Goal: Task Accomplishment & Management: Manage account settings

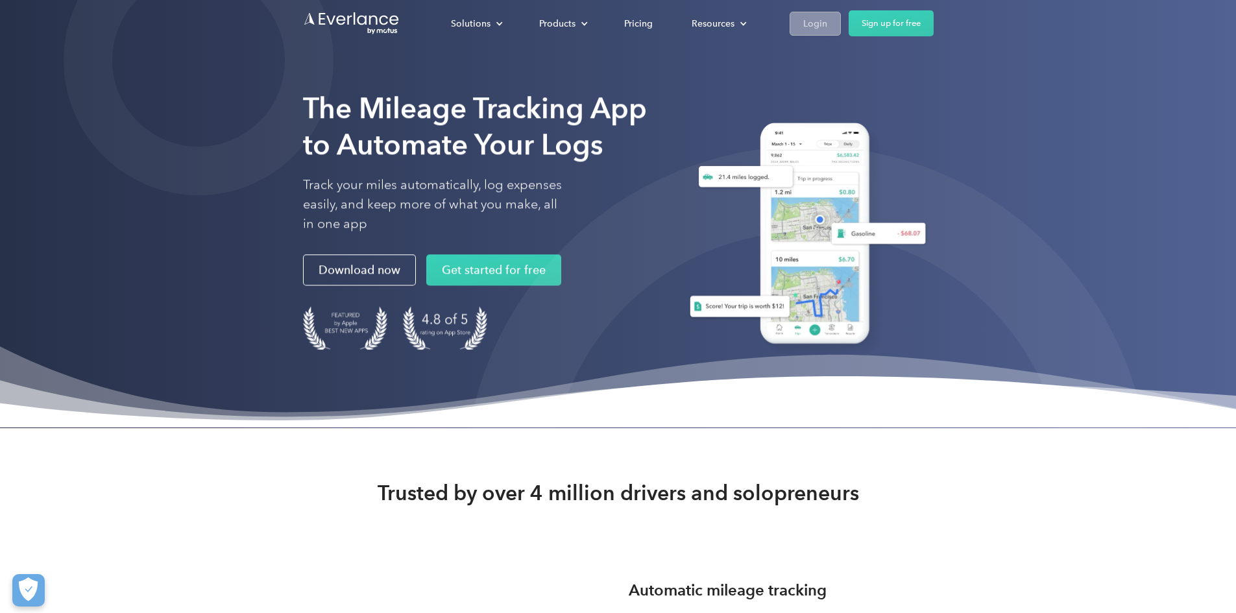
click at [841, 32] on link "Login" at bounding box center [815, 24] width 51 height 24
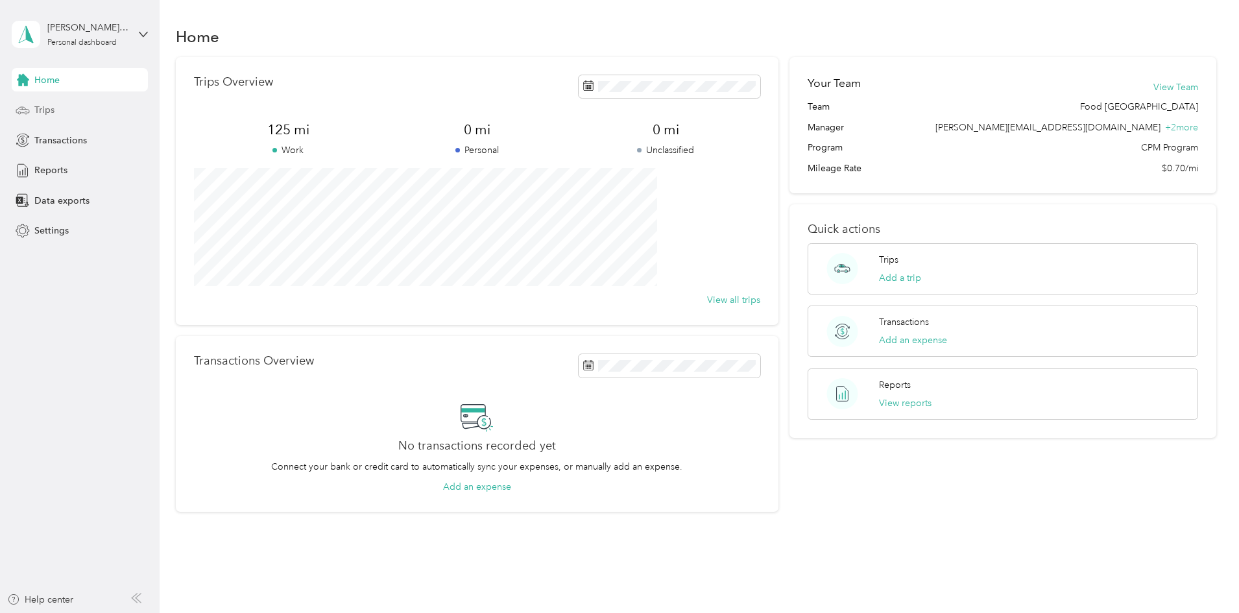
click at [52, 108] on span "Trips" at bounding box center [44, 110] width 20 height 14
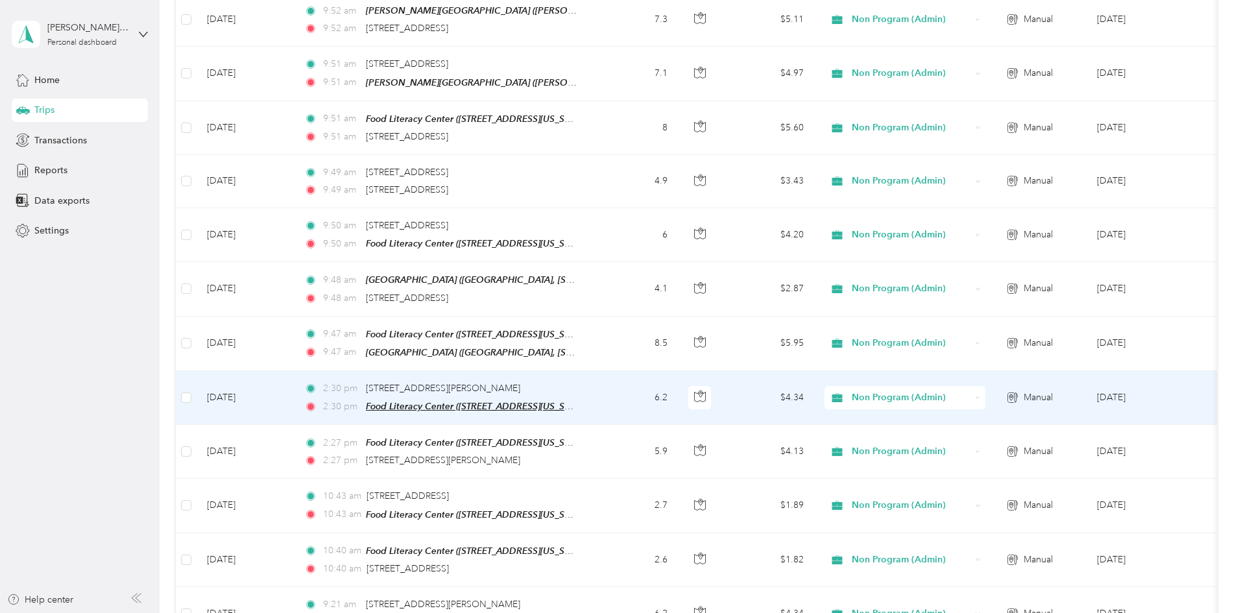
scroll to position [519, 0]
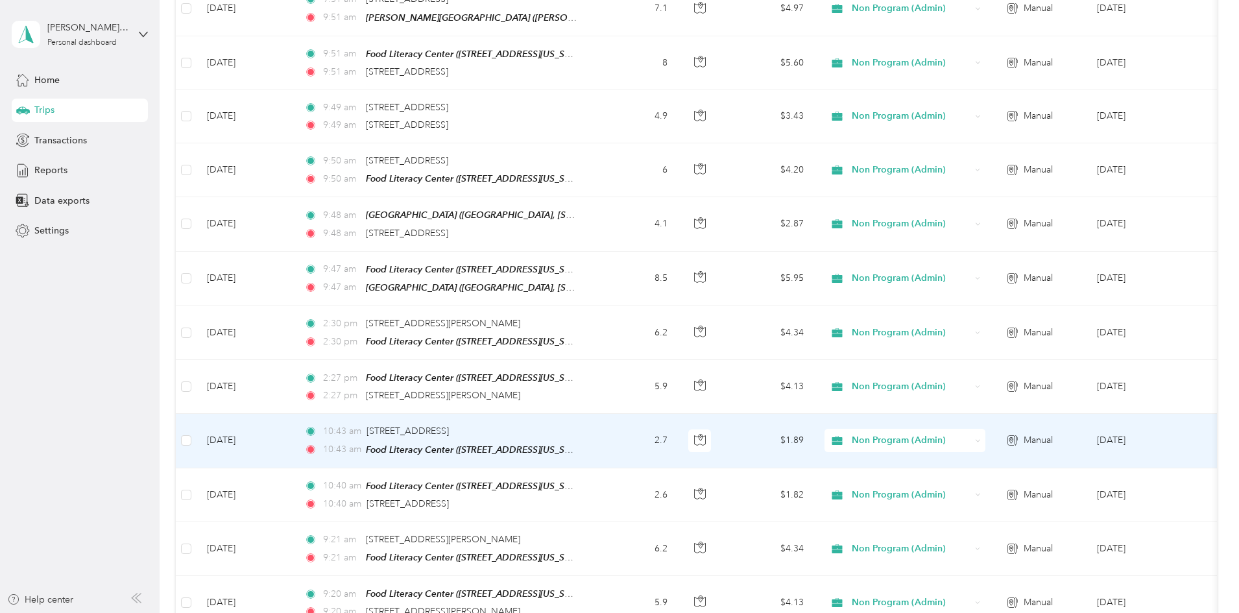
click at [970, 435] on span "Non Program (Admin)" at bounding box center [911, 440] width 119 height 14
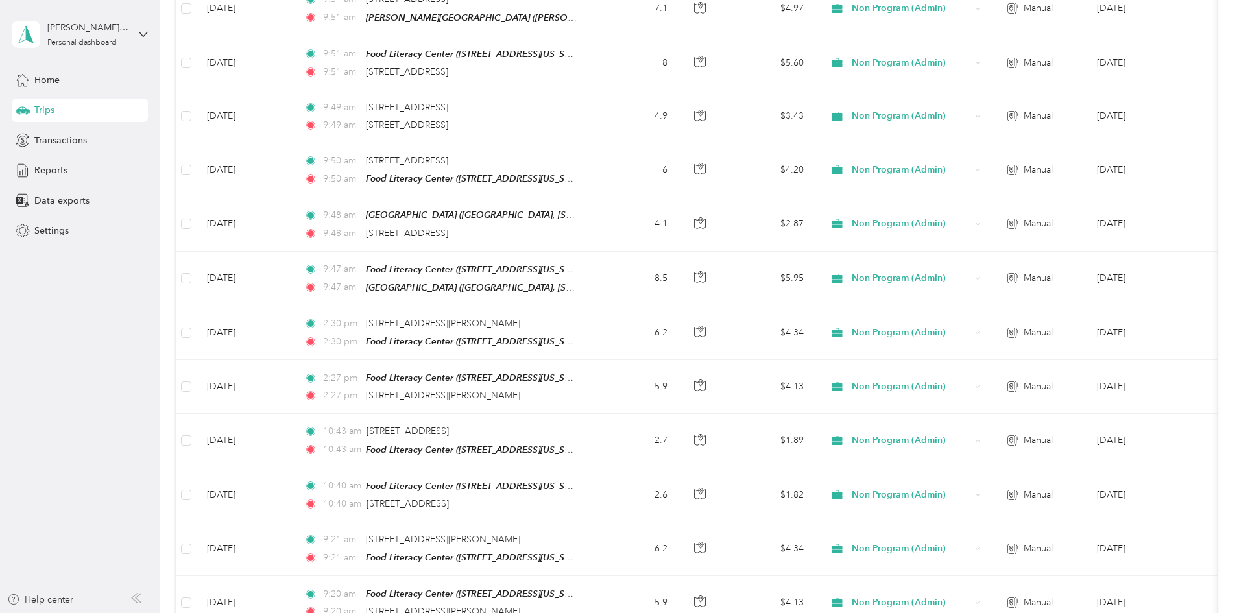
click at [1193, 358] on div "30 free trips remaining this month. Never miss a mile with unlimited automatic …" at bounding box center [697, 292] width 1042 height 1509
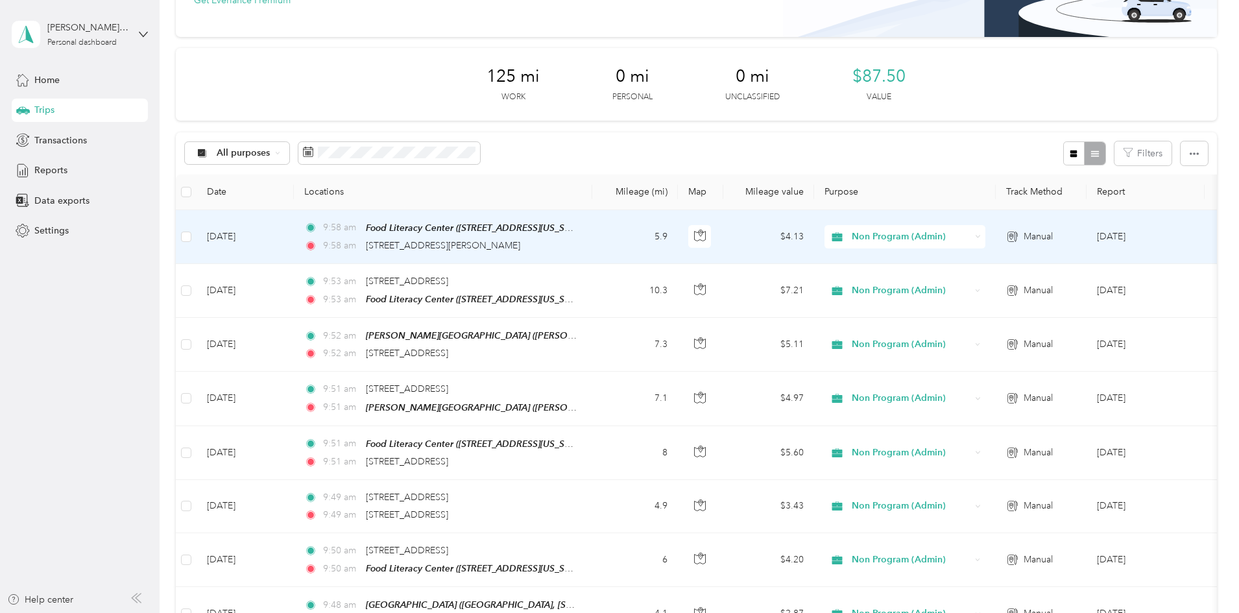
scroll to position [130, 0]
click at [971, 241] on span "Non Program (Admin)" at bounding box center [911, 236] width 119 height 14
click at [990, 329] on span "SCUSD Programs and Purchasing" at bounding box center [1021, 328] width 154 height 14
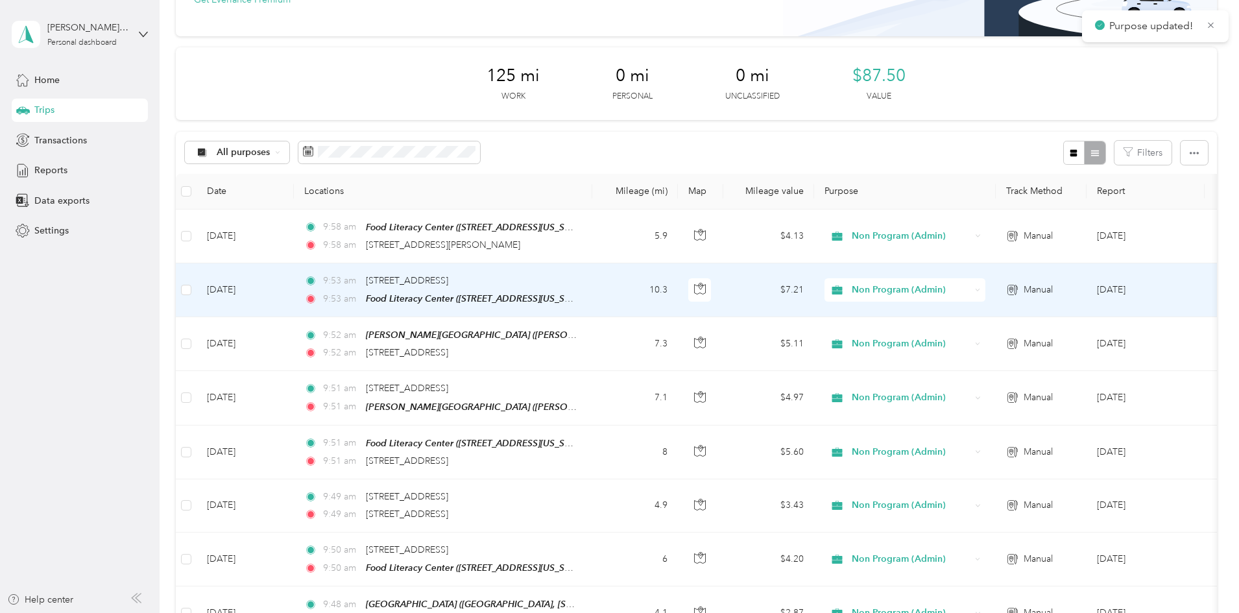
click at [971, 295] on span "Non Program (Admin)" at bounding box center [911, 290] width 119 height 14
click at [967, 381] on span "SCUSD Programs and Purchasing" at bounding box center [1021, 381] width 154 height 14
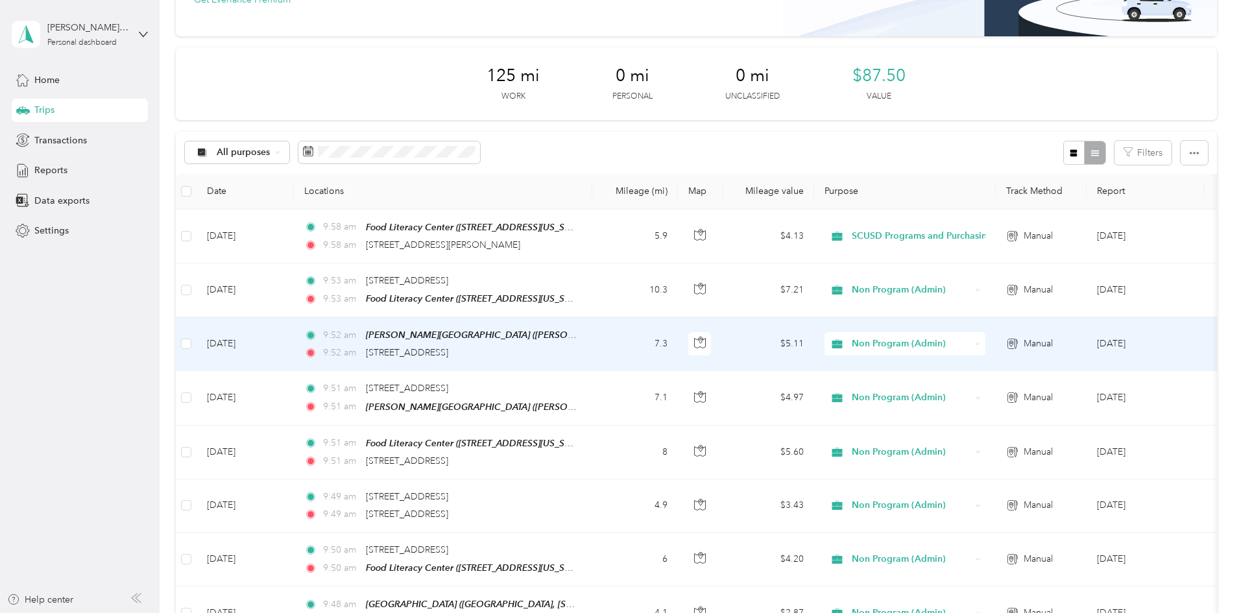
click at [971, 343] on span "Non Program (Admin)" at bounding box center [911, 344] width 119 height 14
click at [992, 434] on span "SCUSD Programs and Purchasing" at bounding box center [1021, 435] width 154 height 14
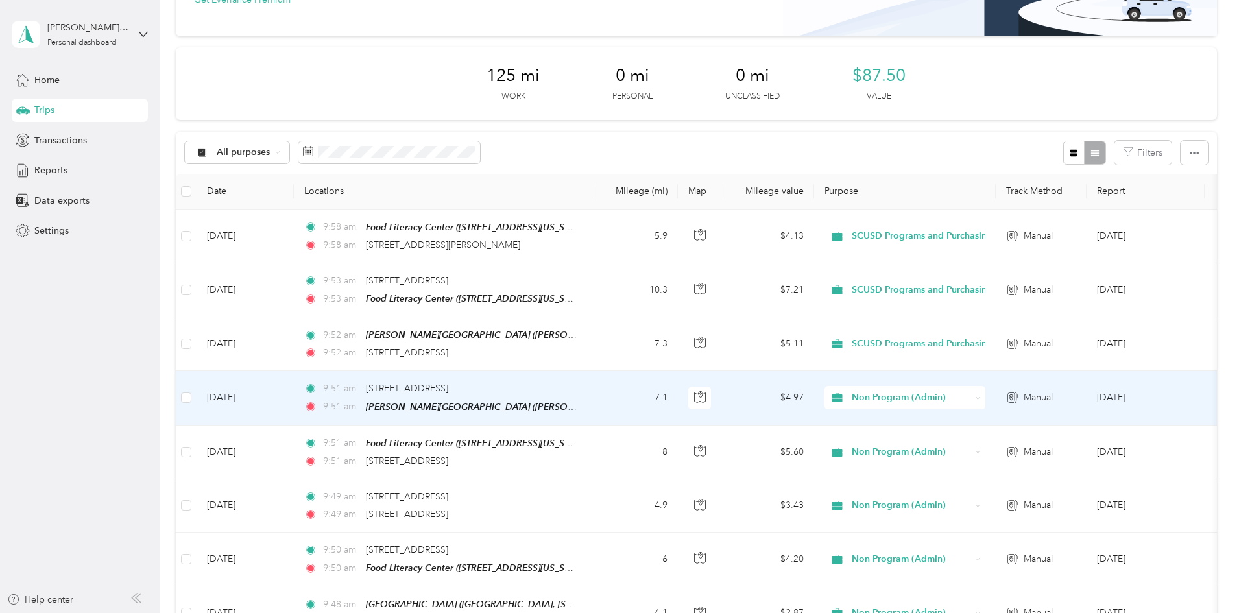
click at [971, 402] on span "Non Program (Admin)" at bounding box center [911, 398] width 119 height 14
click at [978, 484] on span "SCUSD Programs and Purchasing" at bounding box center [1021, 489] width 154 height 14
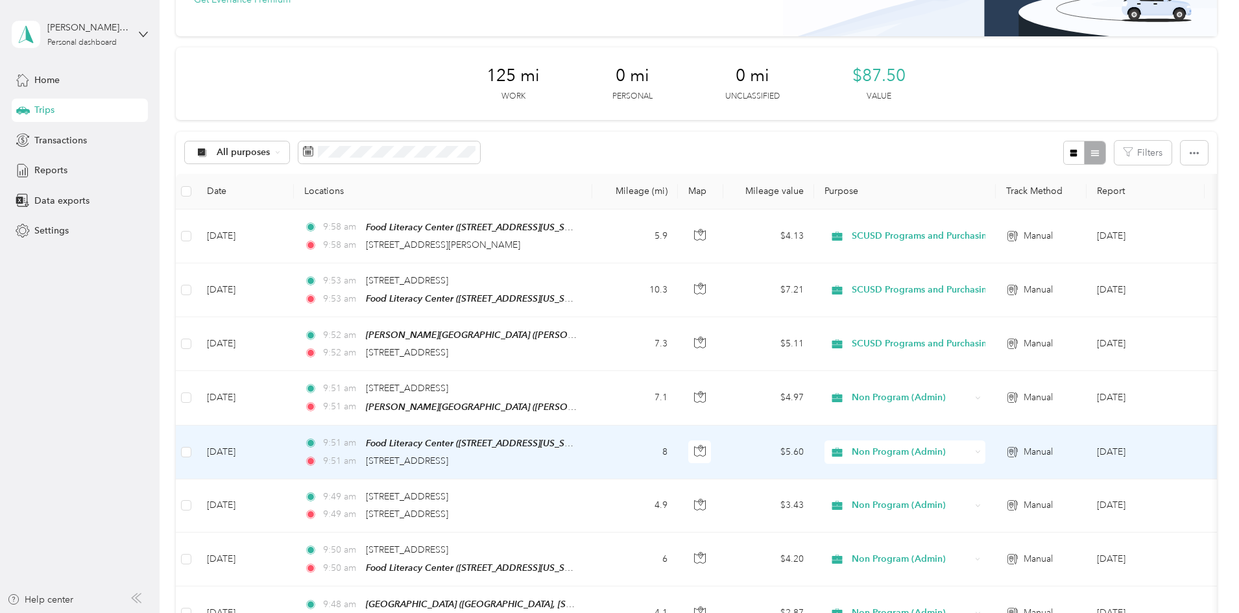
click at [971, 445] on span "Non Program (Admin)" at bounding box center [911, 452] width 119 height 14
click at [988, 332] on span "SCUSD Programs and Purchasing" at bounding box center [1021, 331] width 154 height 14
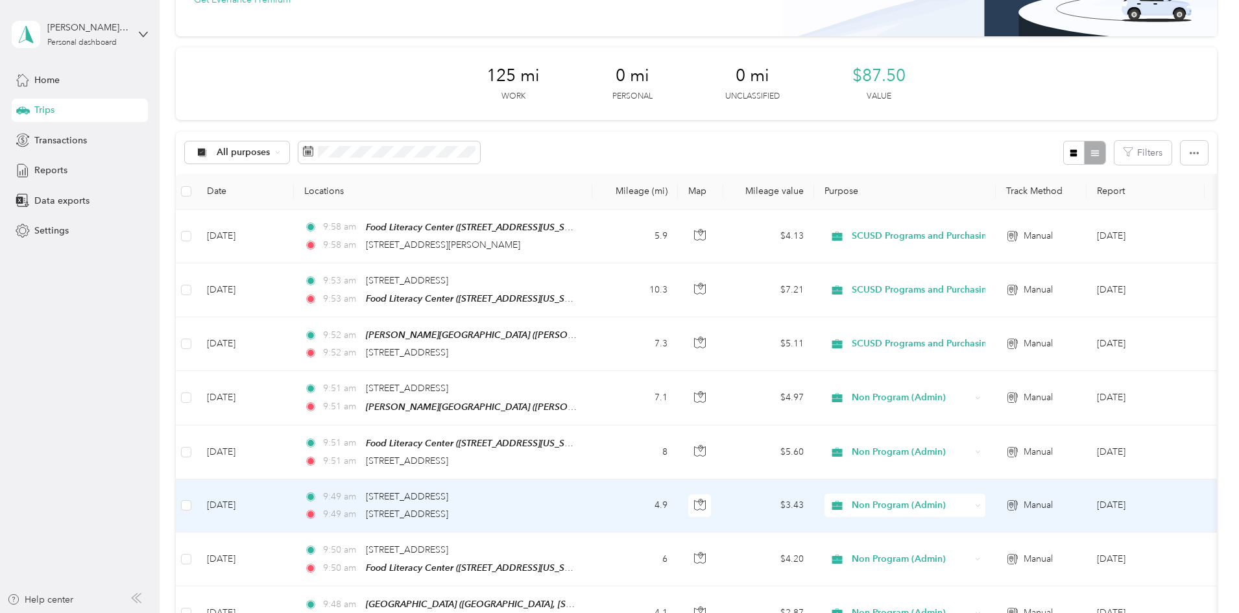
click at [957, 500] on span "Non Program (Admin)" at bounding box center [911, 505] width 119 height 14
click at [973, 391] on span "SCUSD Programs and Purchasing" at bounding box center [1021, 387] width 154 height 14
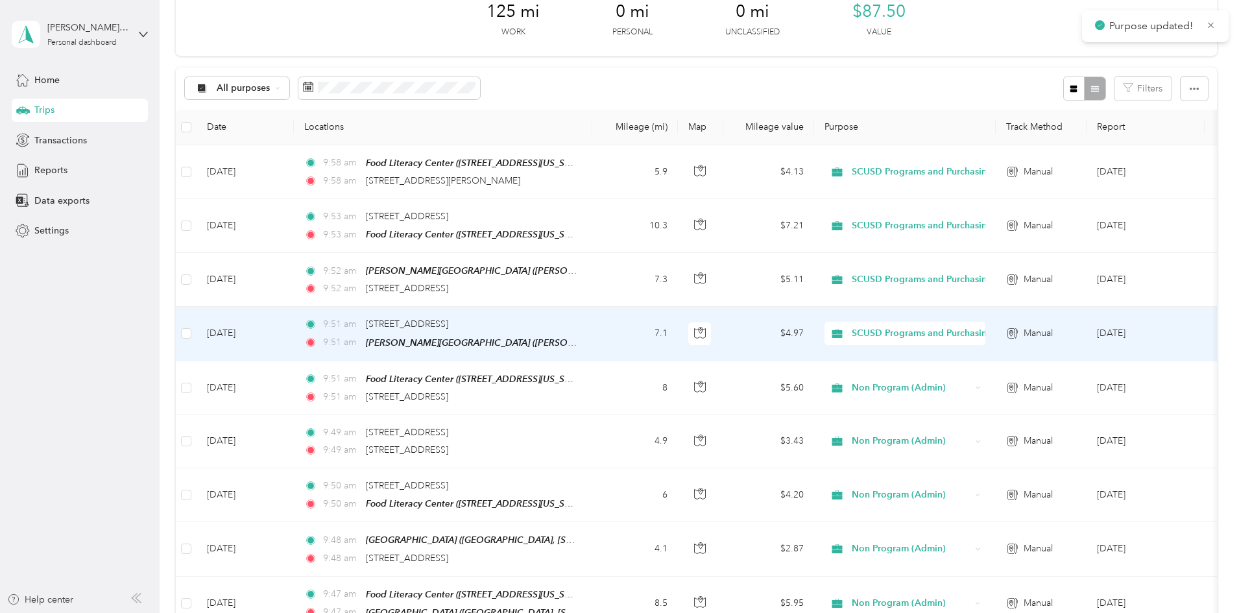
scroll to position [195, 0]
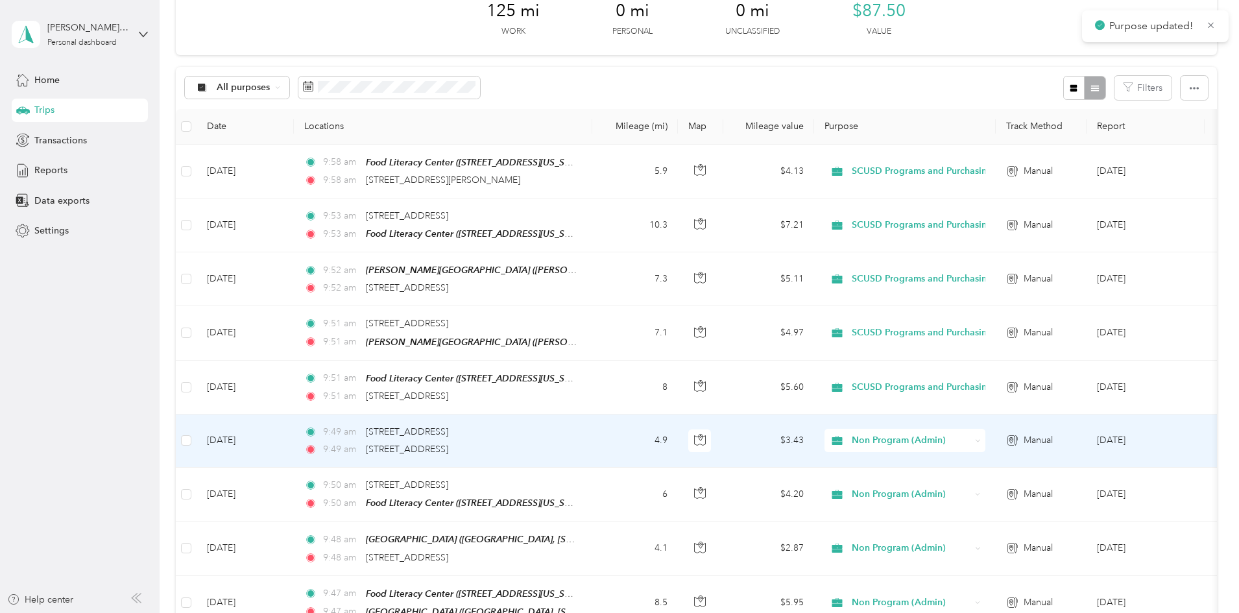
click at [968, 437] on span "Non Program (Admin)" at bounding box center [911, 440] width 119 height 14
click at [998, 326] on span "SCUSD Programs and Purchasing" at bounding box center [1021, 321] width 154 height 14
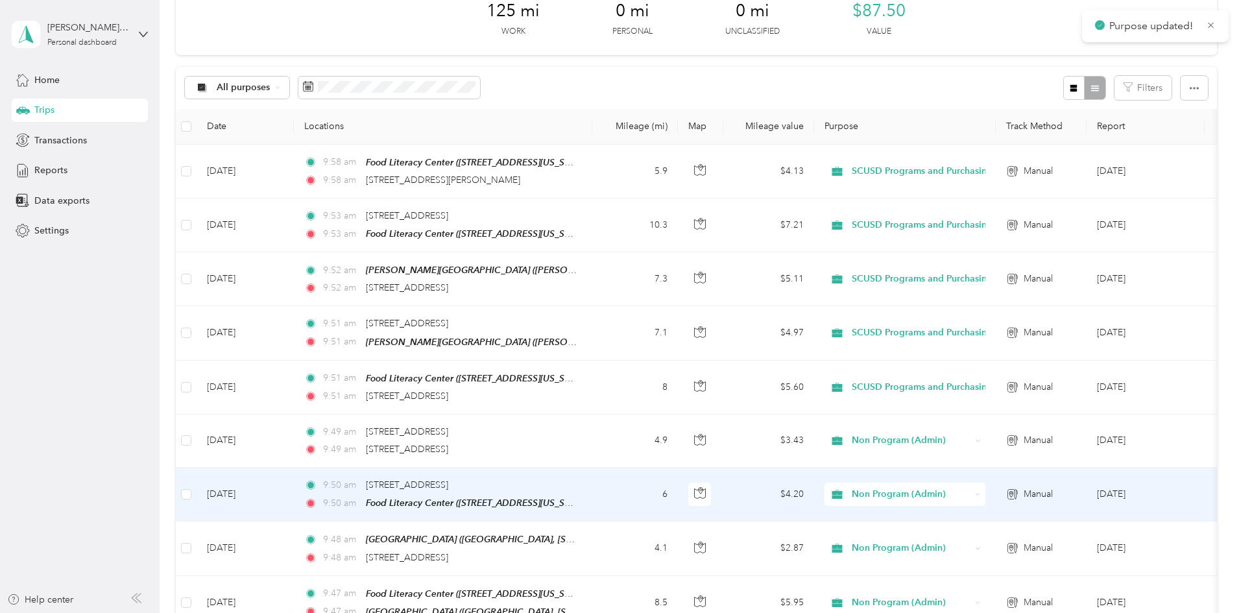
click at [971, 491] on span "Non Program (Admin)" at bounding box center [911, 494] width 119 height 14
click at [994, 373] on span "SCUSD Programs and Purchasing" at bounding box center [1021, 376] width 154 height 14
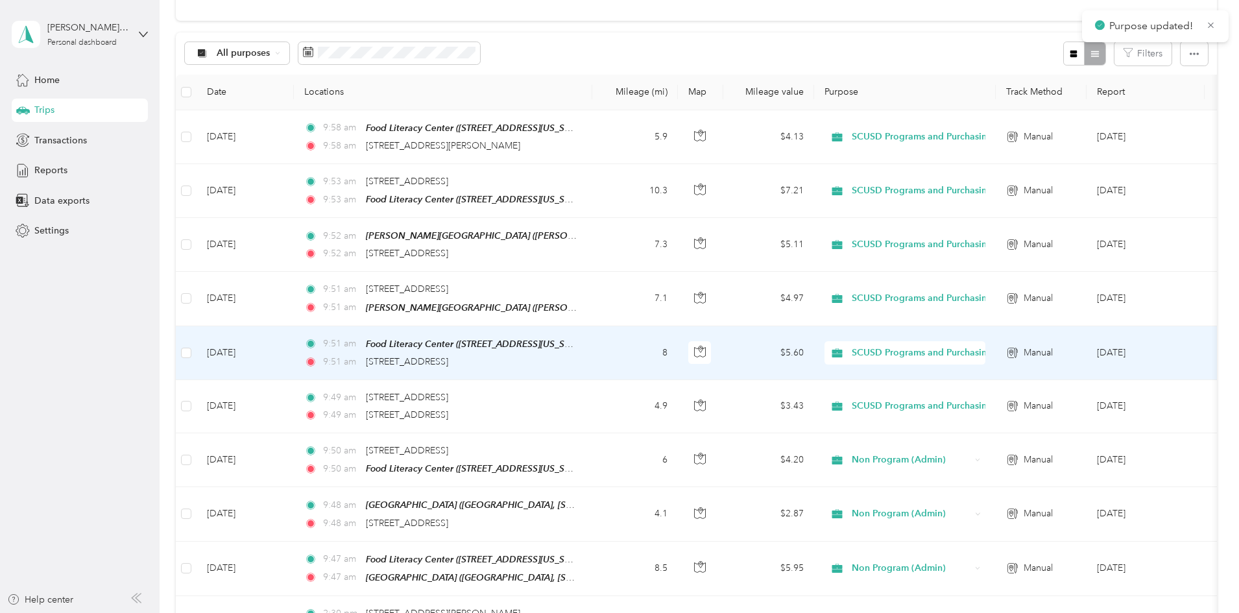
scroll to position [260, 0]
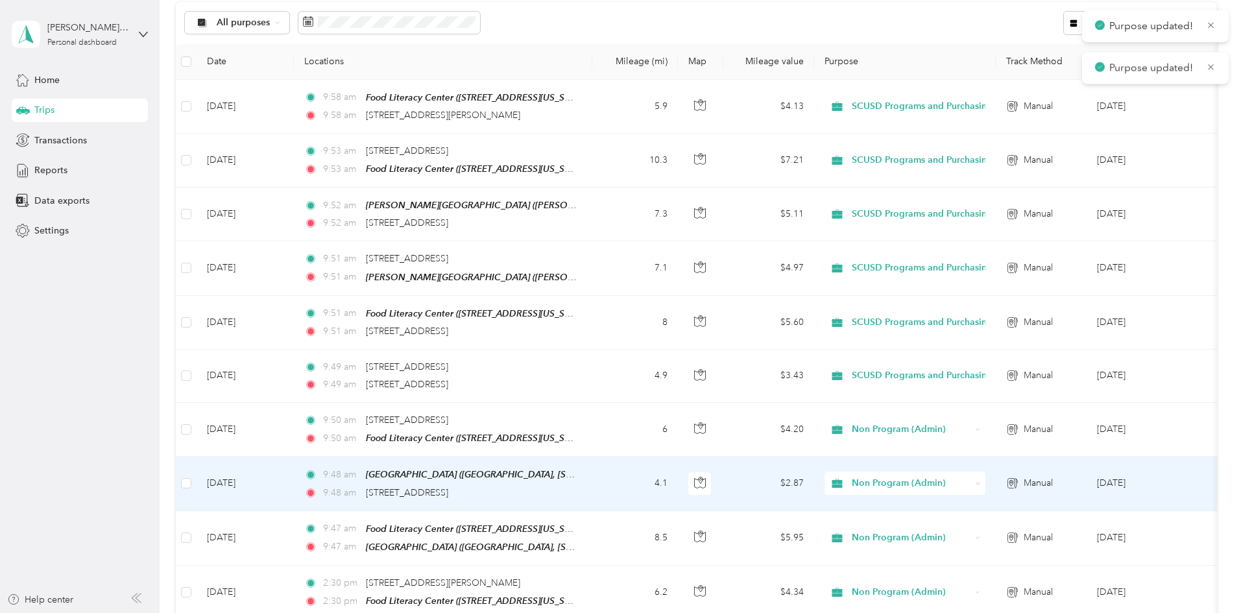
click at [957, 476] on span "Non Program (Admin)" at bounding box center [911, 483] width 119 height 14
click at [982, 362] on span "SCUSD Programs and Purchasing" at bounding box center [1021, 364] width 154 height 14
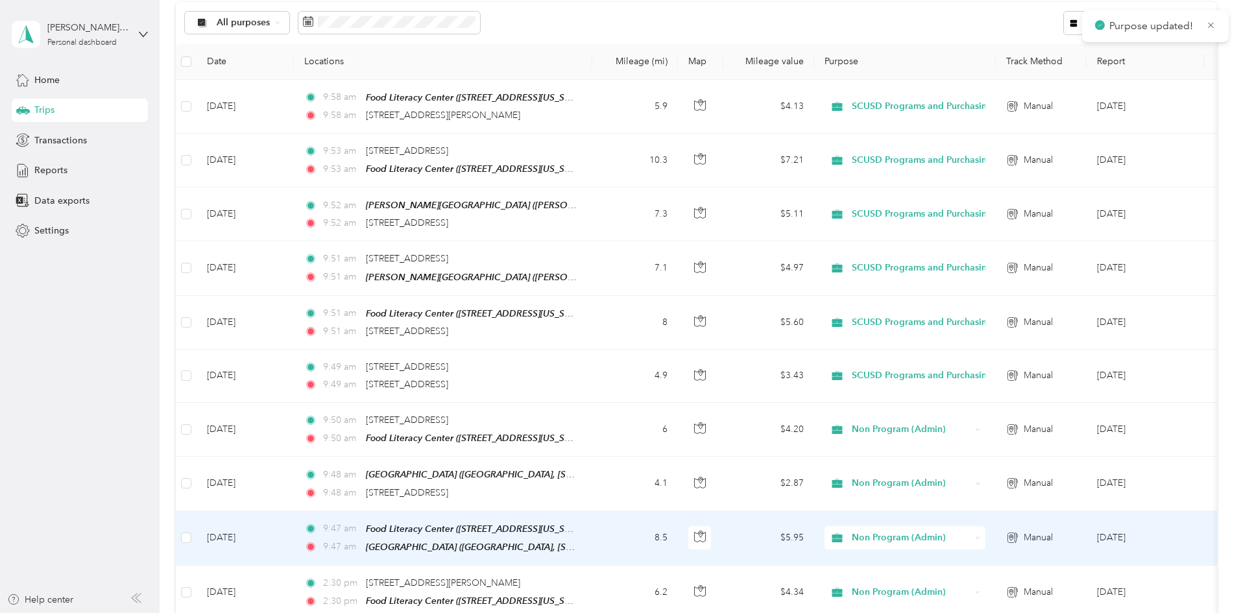
click at [971, 531] on span "Non Program (Admin)" at bounding box center [911, 538] width 119 height 14
click at [992, 417] on span "SCUSD Programs and Purchasing" at bounding box center [1021, 418] width 154 height 14
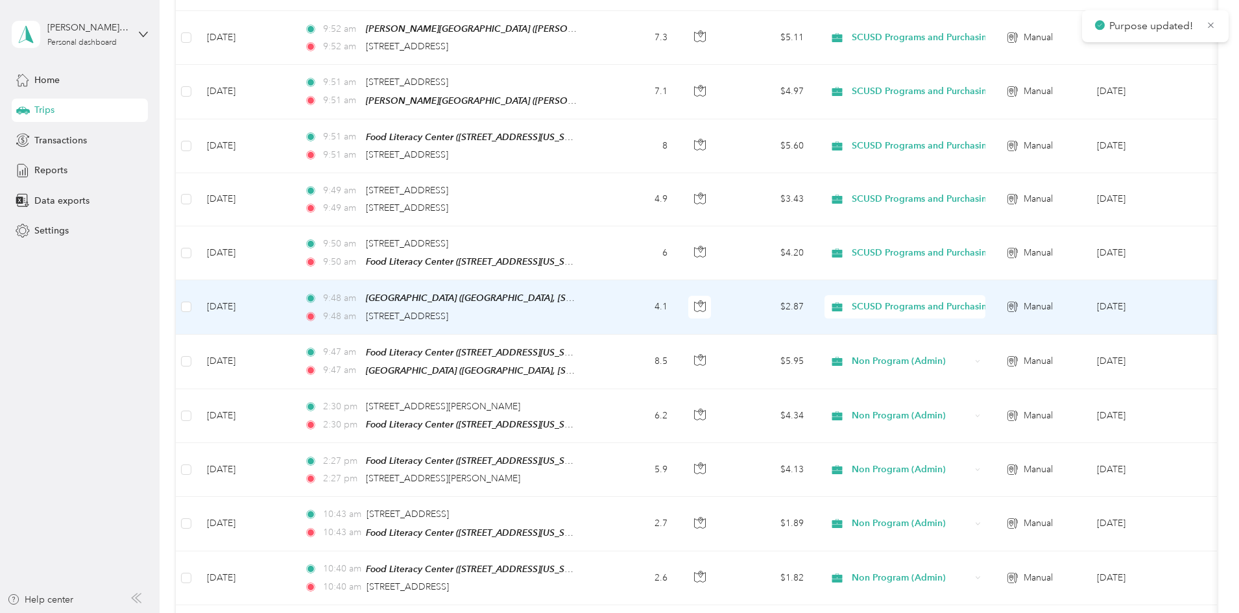
scroll to position [454, 0]
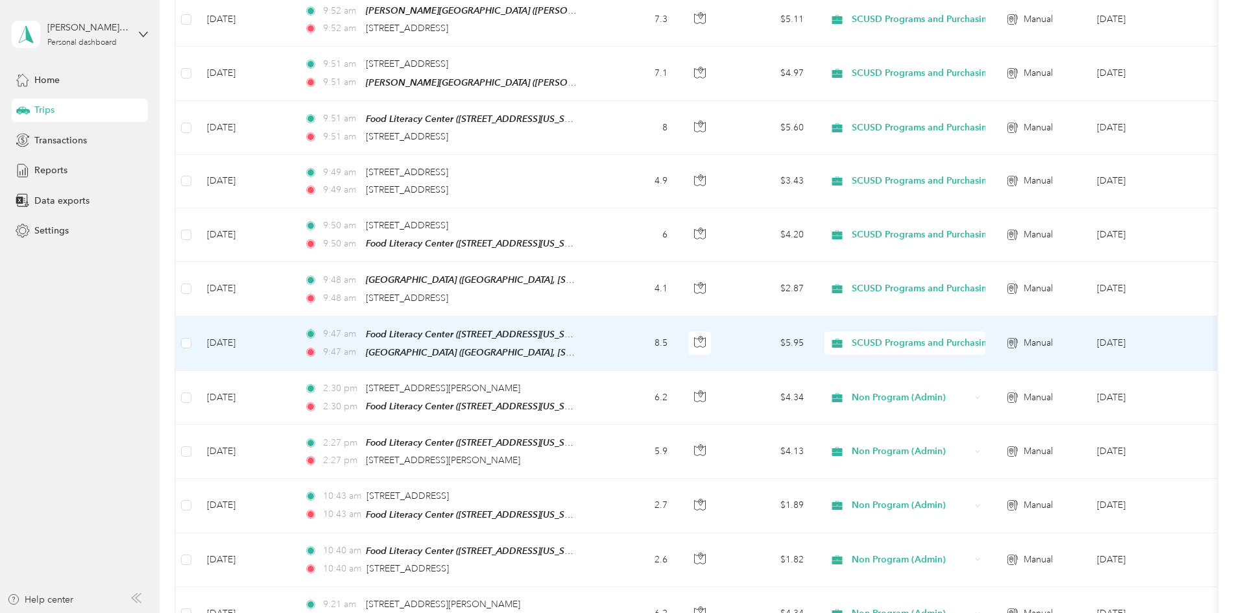
click at [973, 337] on span "SCUSD Programs and Purchasing" at bounding box center [922, 343] width 141 height 14
click at [979, 437] on li "SCUSD Programs and Purchasing" at bounding box center [1010, 430] width 198 height 23
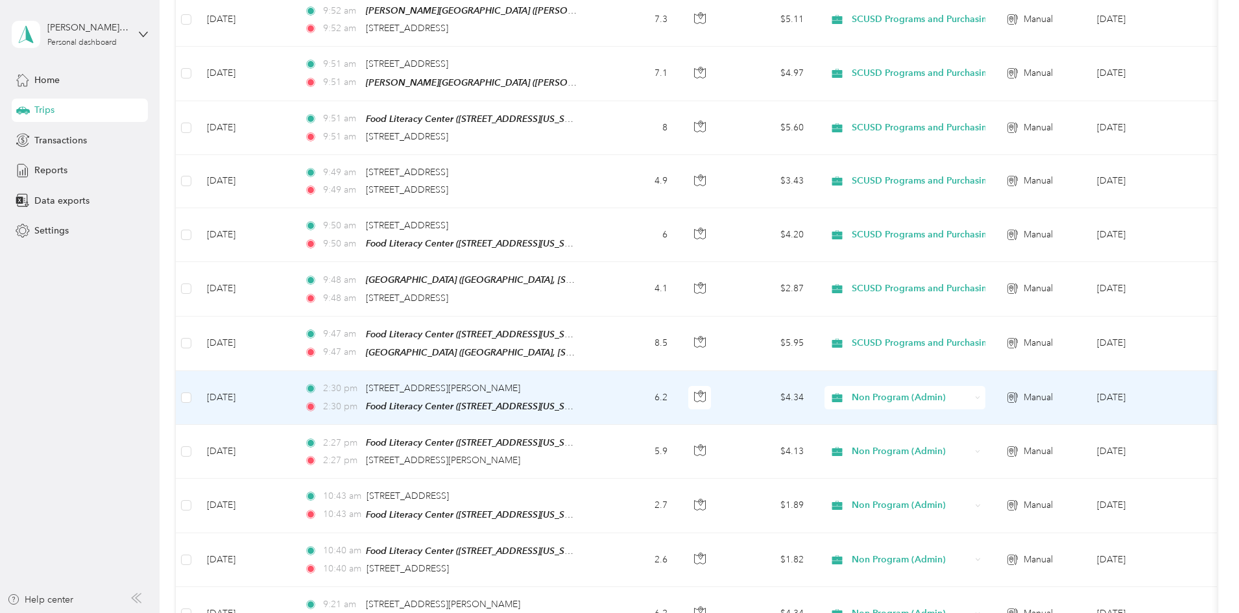
click at [971, 392] on span "Non Program (Admin)" at bounding box center [911, 398] width 119 height 14
click at [968, 488] on span "SCUSD Programs and Purchasing" at bounding box center [1021, 484] width 154 height 14
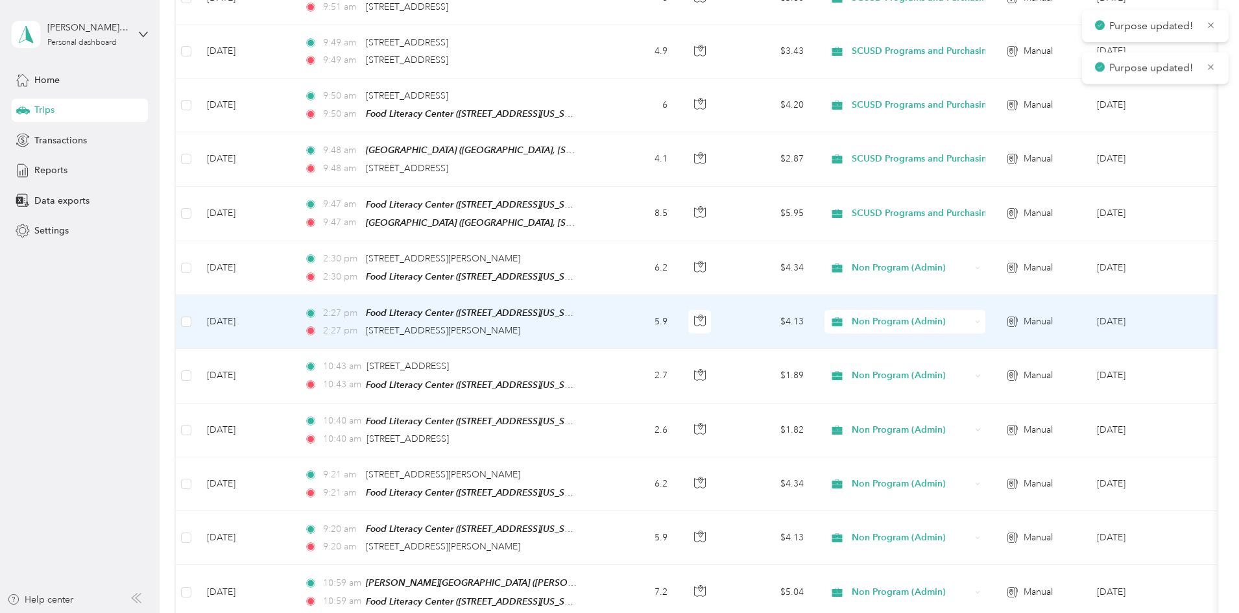
click at [971, 322] on span "Non Program (Admin)" at bounding box center [911, 322] width 119 height 14
click at [976, 403] on span "SCUSD Programs and Purchasing" at bounding box center [1021, 408] width 154 height 14
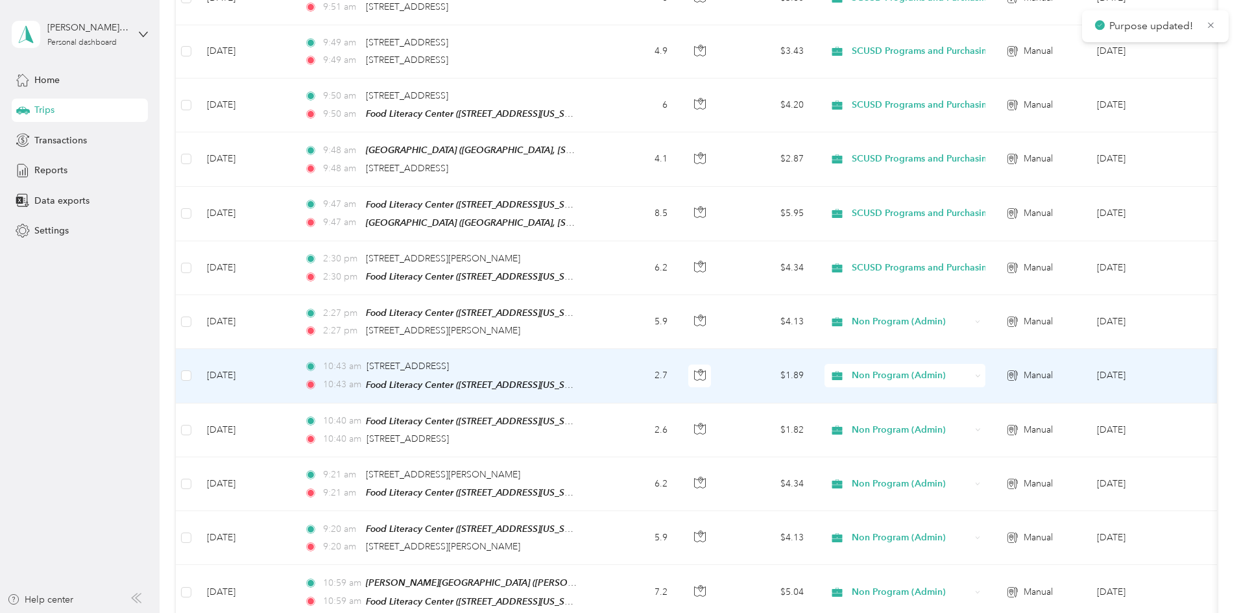
click at [971, 369] on span "Non Program (Admin)" at bounding box center [911, 376] width 119 height 14
click at [970, 462] on span "SCUSD Programs and Purchasing" at bounding box center [1021, 460] width 154 height 14
click at [958, 369] on span "SCUSD Programs and Purchasing" at bounding box center [922, 376] width 141 height 14
click at [966, 395] on span "Non Program (Admin)" at bounding box center [1022, 393] width 157 height 14
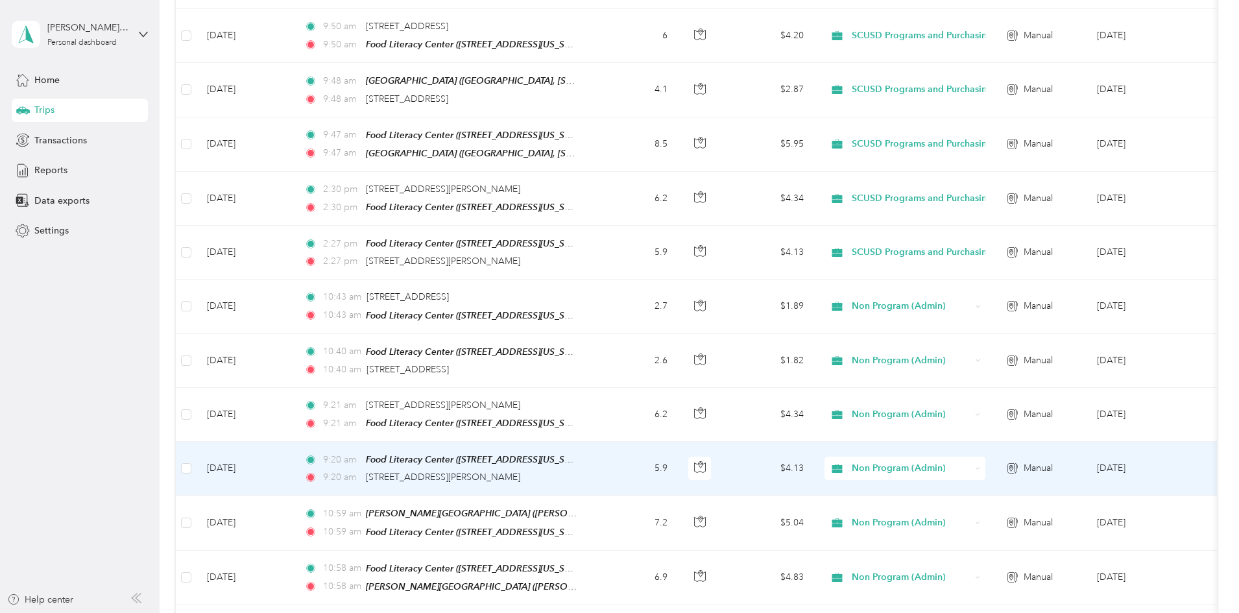
scroll to position [714, 0]
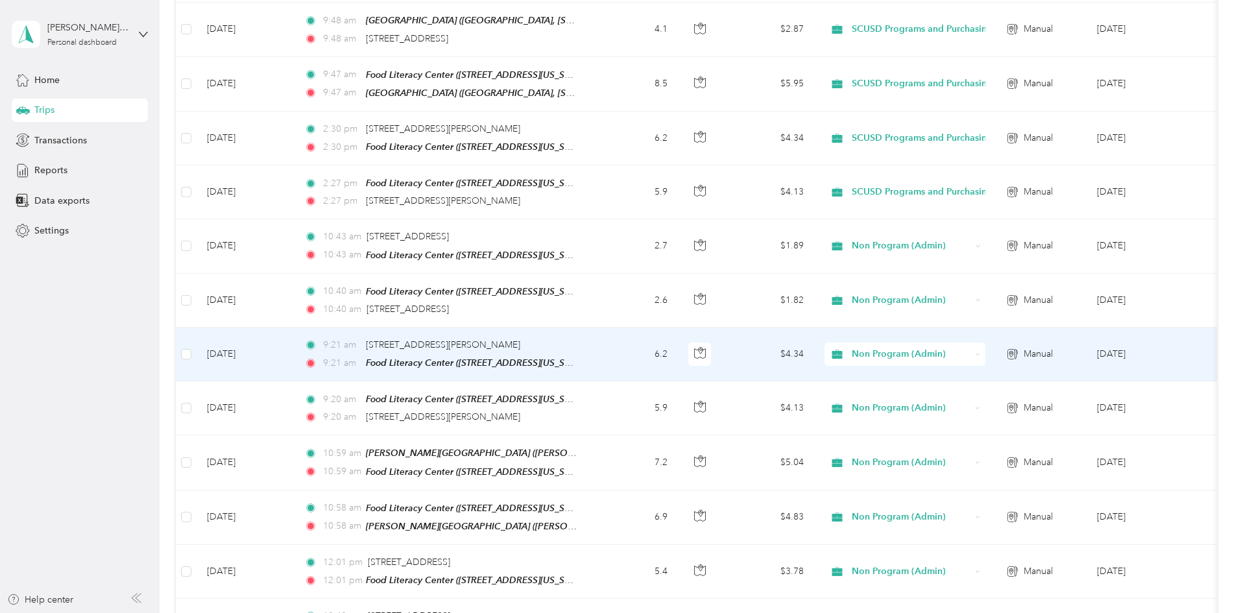
click at [971, 347] on span "Non Program (Admin)" at bounding box center [911, 354] width 119 height 14
click at [957, 441] on li "SCUSD Programs and Purchasing" at bounding box center [1008, 437] width 195 height 23
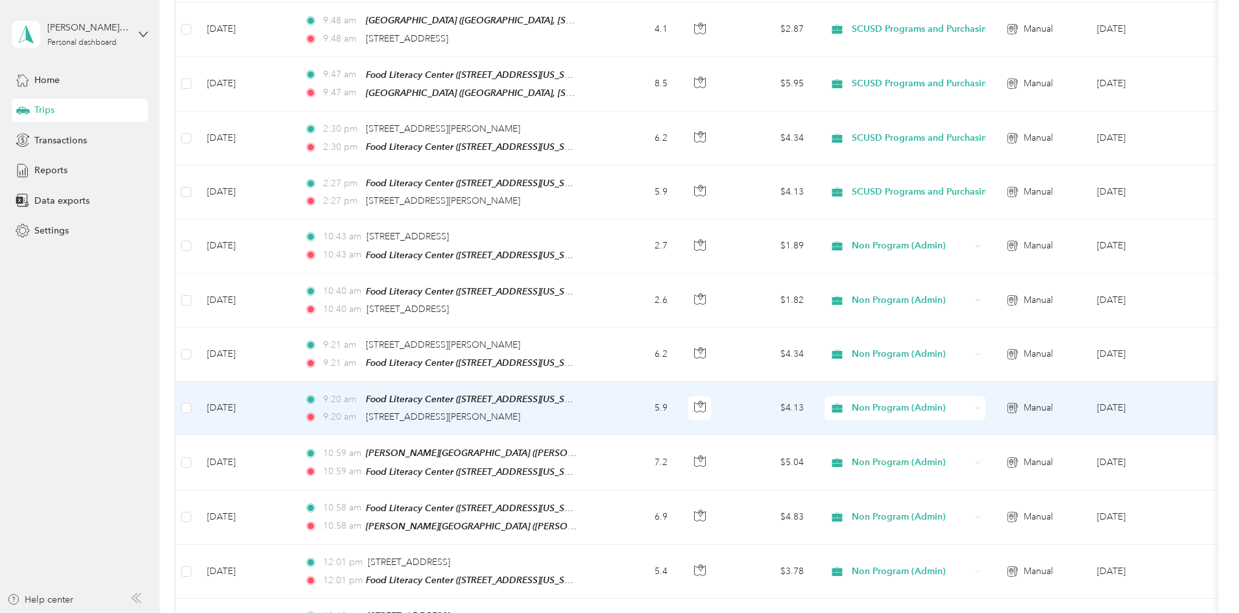
click at [967, 401] on span "Non Program (Admin)" at bounding box center [911, 408] width 119 height 14
click at [958, 490] on span "SCUSD Programs and Purchasing" at bounding box center [1021, 492] width 154 height 14
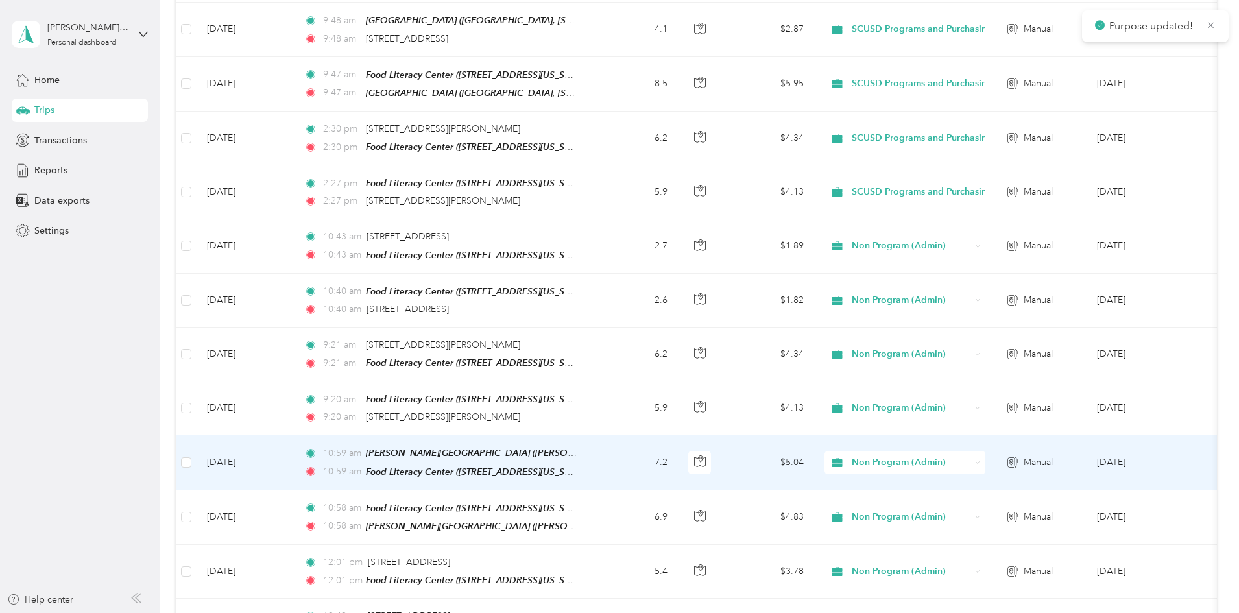
click at [968, 456] on span "Non Program (Admin)" at bounding box center [911, 463] width 119 height 14
click at [982, 330] on span "SCUSD Programs and Purchasing" at bounding box center [1021, 337] width 154 height 14
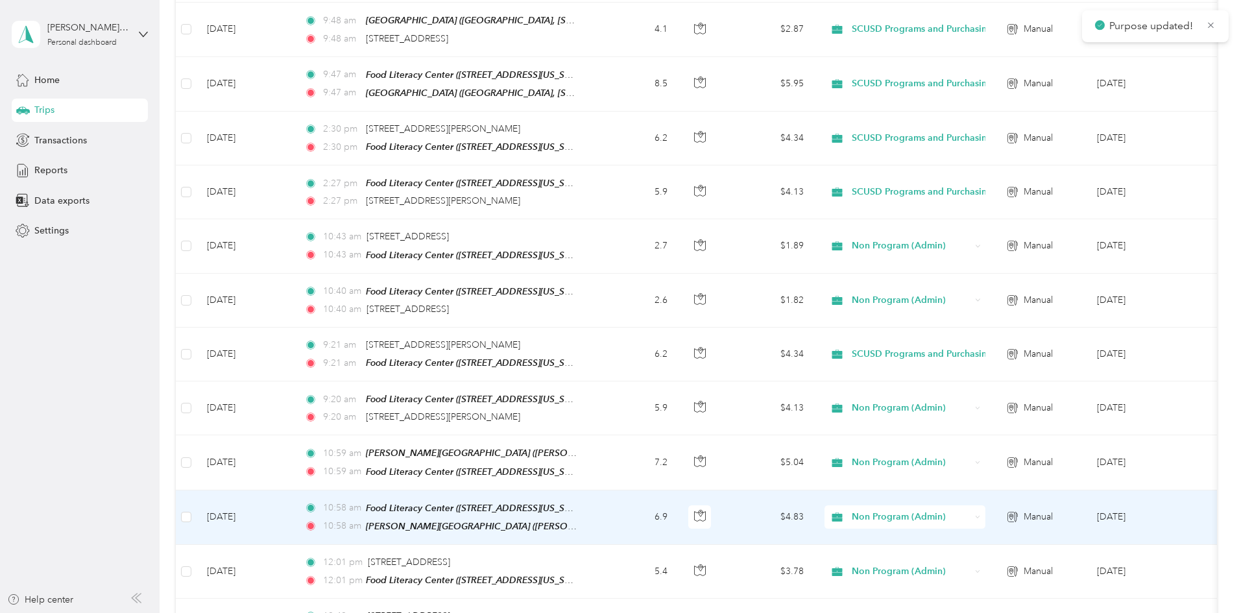
click at [964, 510] on span "Non Program (Admin)" at bounding box center [911, 517] width 119 height 14
click at [988, 388] on span "SCUSD Programs and Purchasing" at bounding box center [1021, 391] width 154 height 14
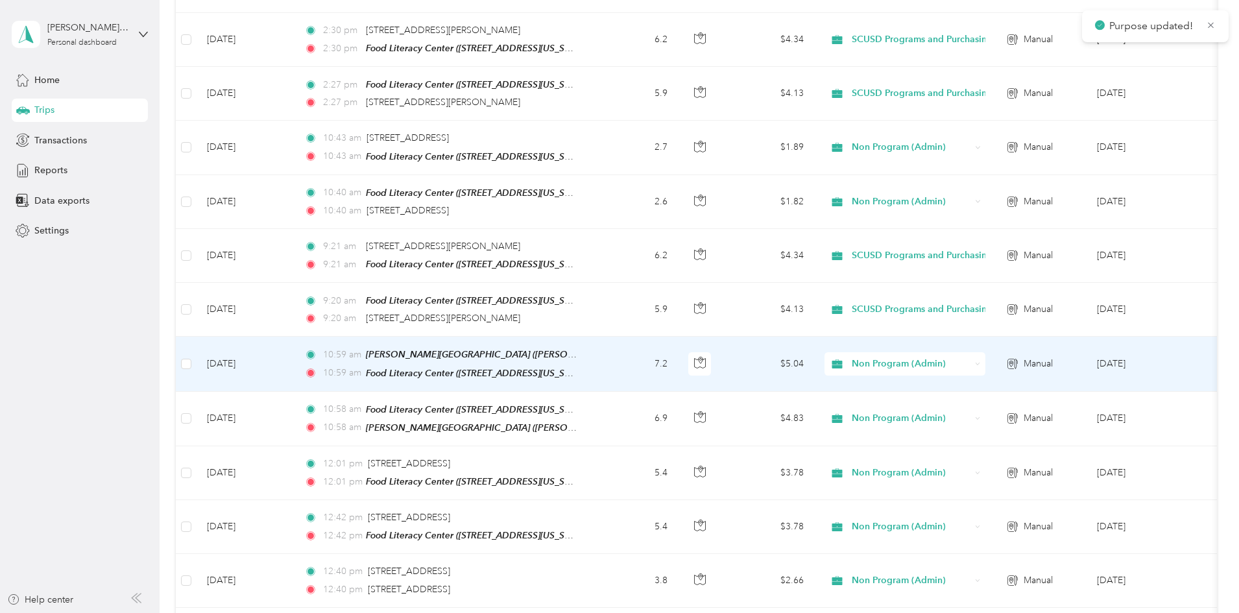
scroll to position [844, 0]
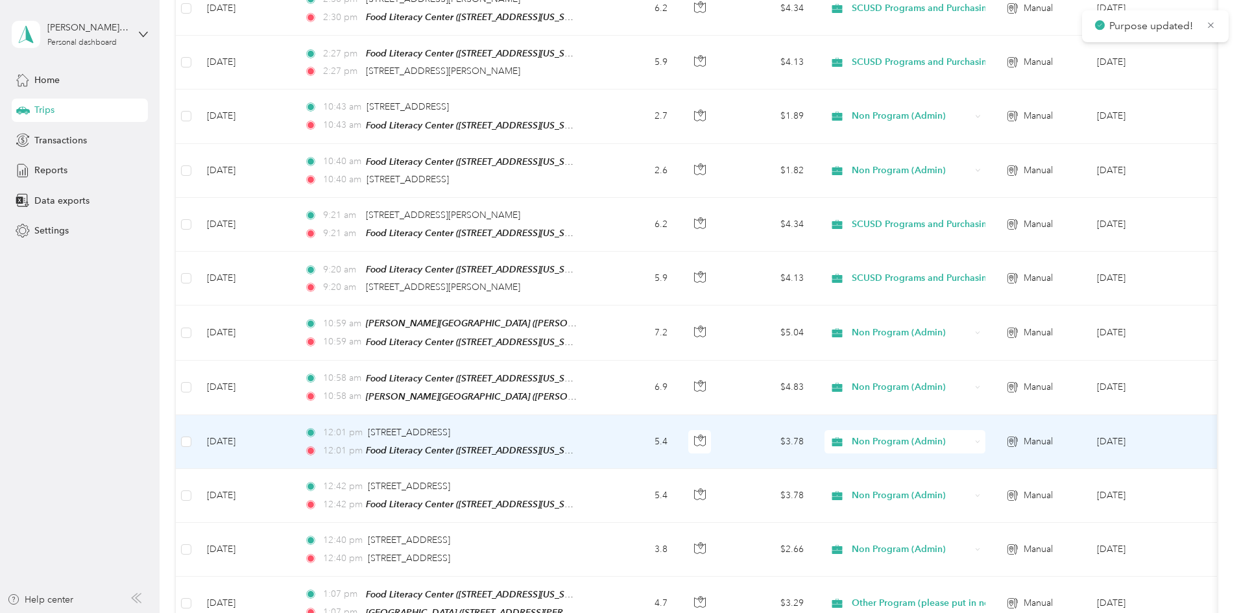
click at [970, 435] on span "Non Program (Admin)" at bounding box center [911, 442] width 119 height 14
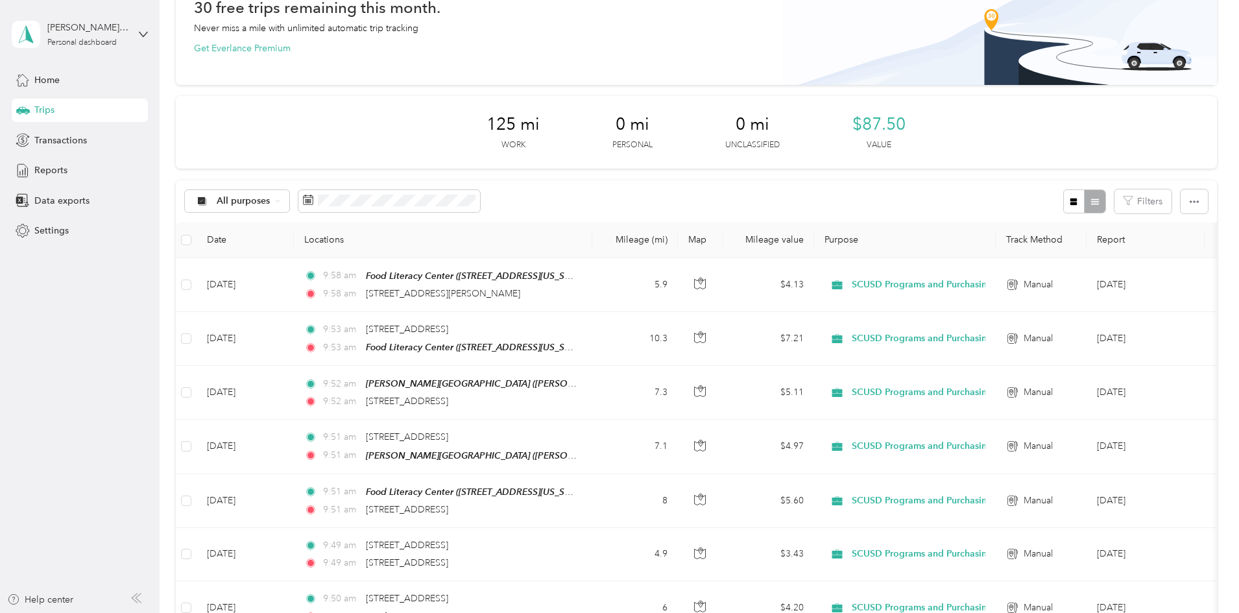
scroll to position [0, 0]
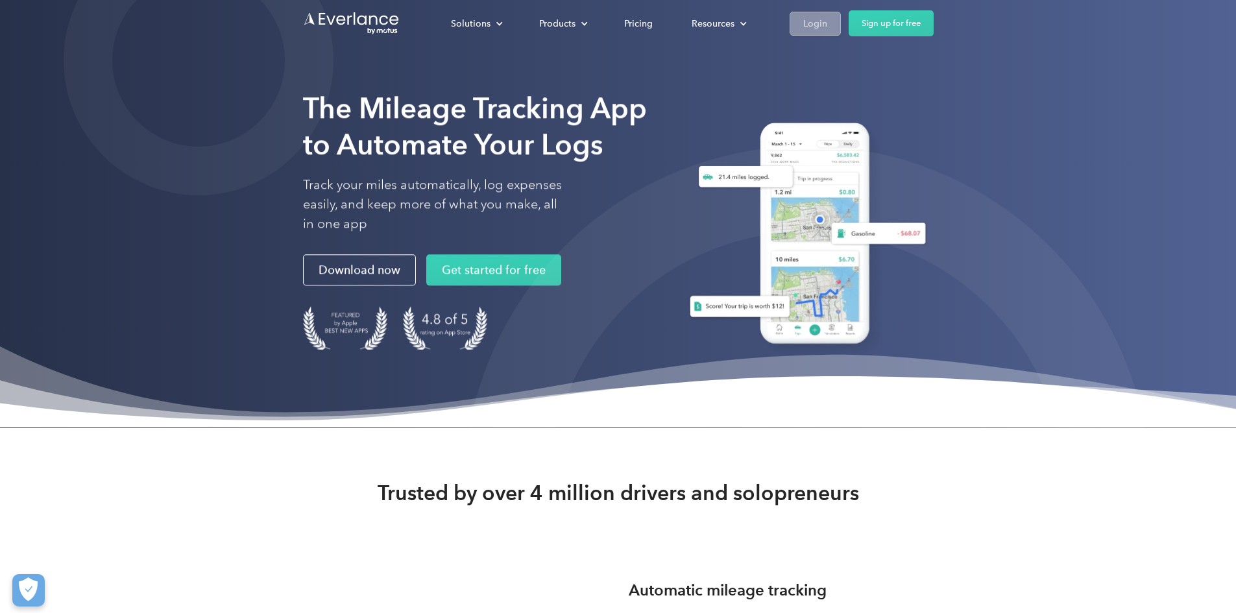
click at [841, 21] on link "Login" at bounding box center [815, 24] width 51 height 24
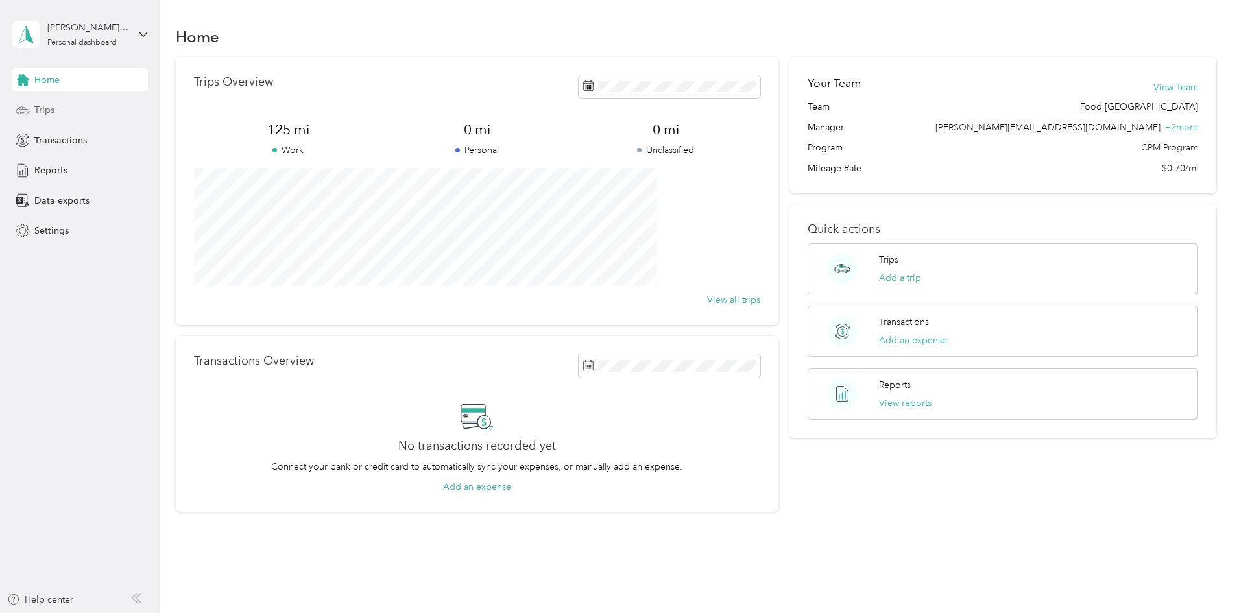
click at [73, 114] on div "Trips" at bounding box center [80, 110] width 136 height 23
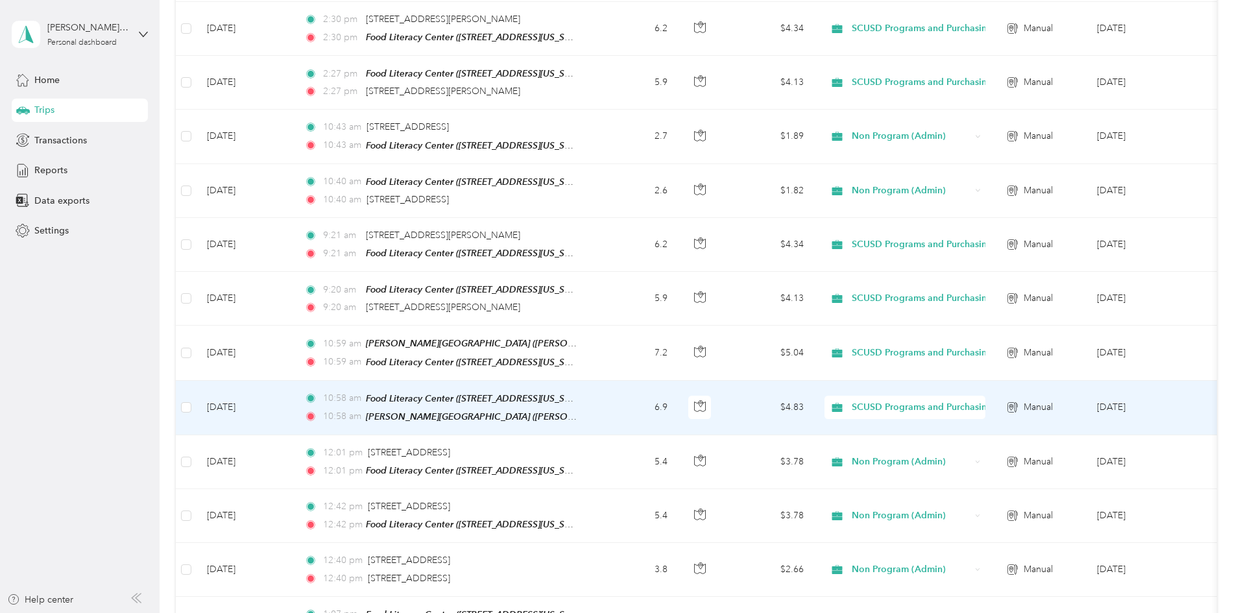
scroll to position [844, 0]
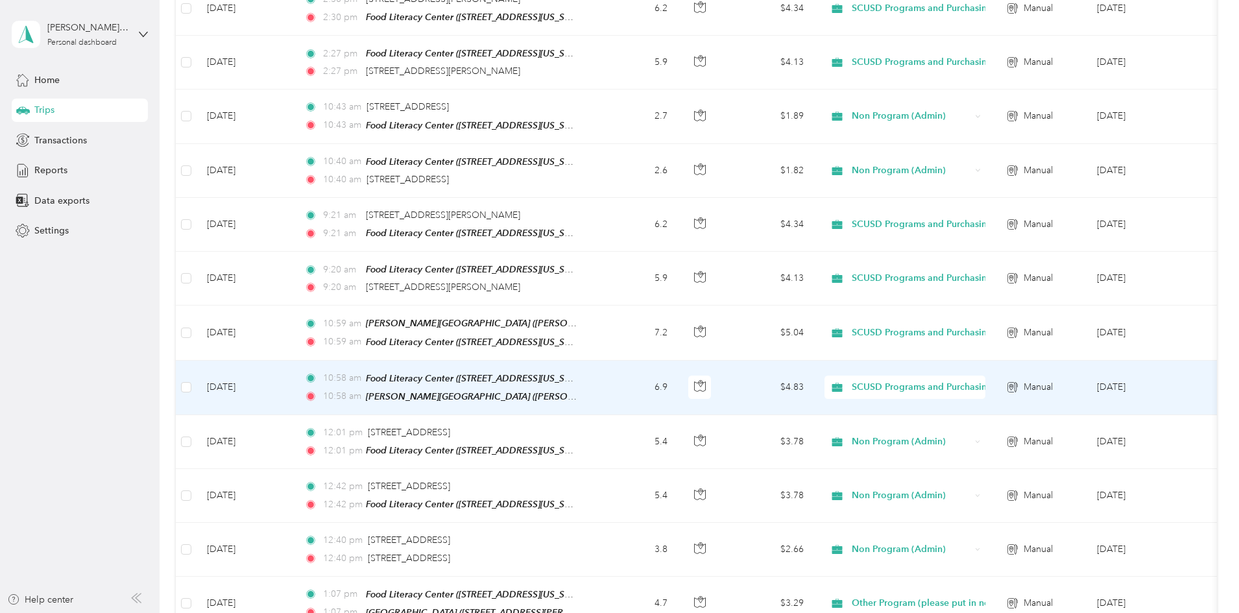
click at [592, 376] on td "10:58 am Food [GEOGRAPHIC_DATA] ([STREET_ADDRESS][US_STATE]) 10:58 am [PERSON_N…" at bounding box center [443, 388] width 299 height 55
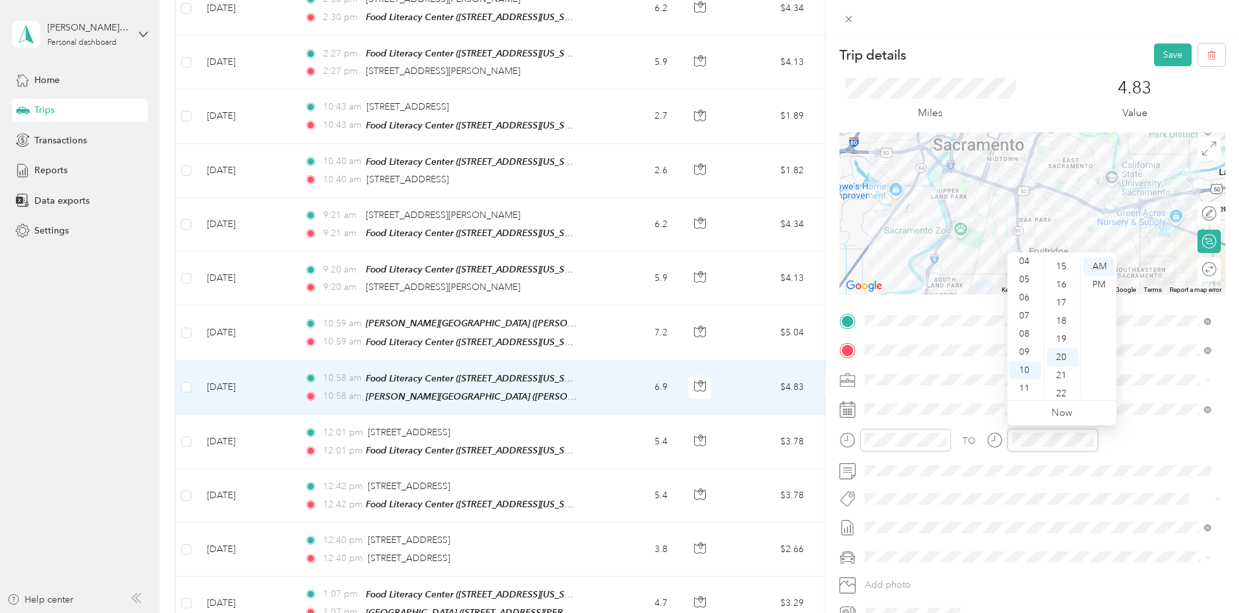
scroll to position [363, 0]
click at [1172, 58] on button "Save" at bounding box center [1173, 54] width 38 height 23
click at [1162, 55] on button "Save" at bounding box center [1173, 54] width 38 height 23
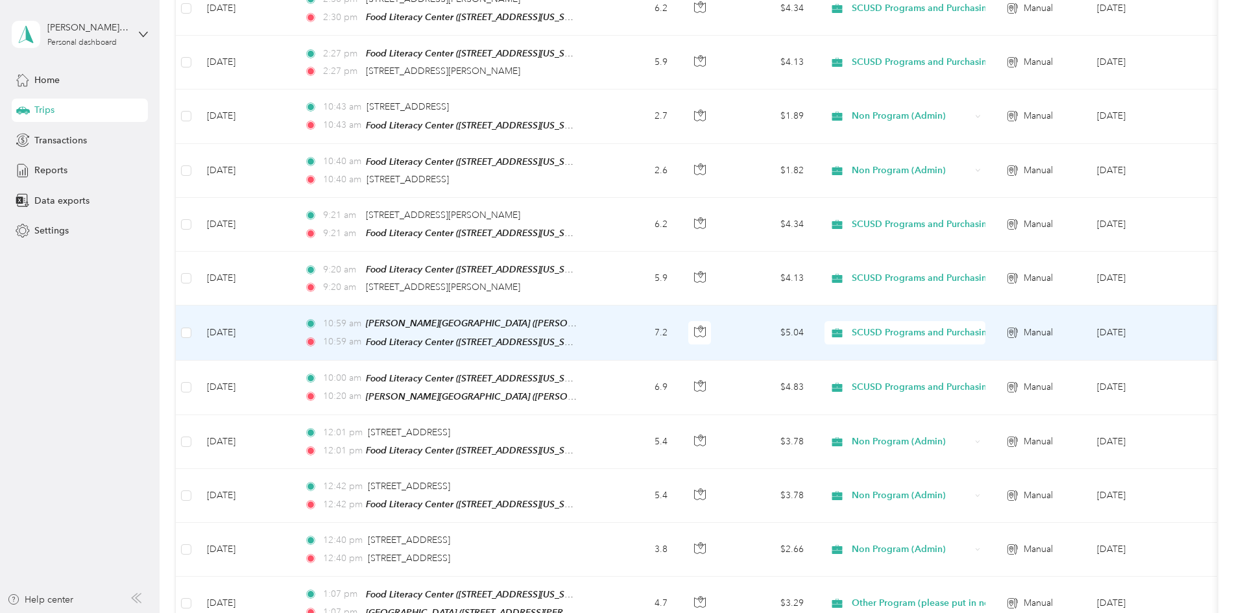
click at [294, 337] on td "[DATE]" at bounding box center [245, 333] width 97 height 55
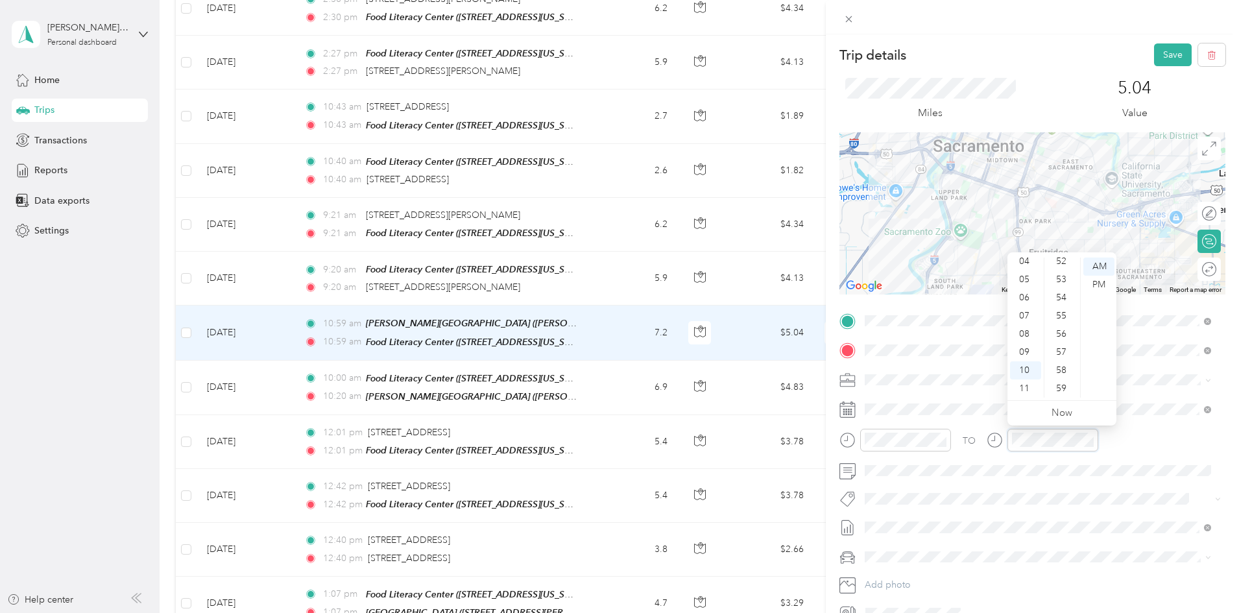
scroll to position [909, 0]
click at [1047, 82] on div "5.04 Value" at bounding box center [1135, 99] width 182 height 43
click at [1169, 53] on button "Save" at bounding box center [1173, 54] width 38 height 23
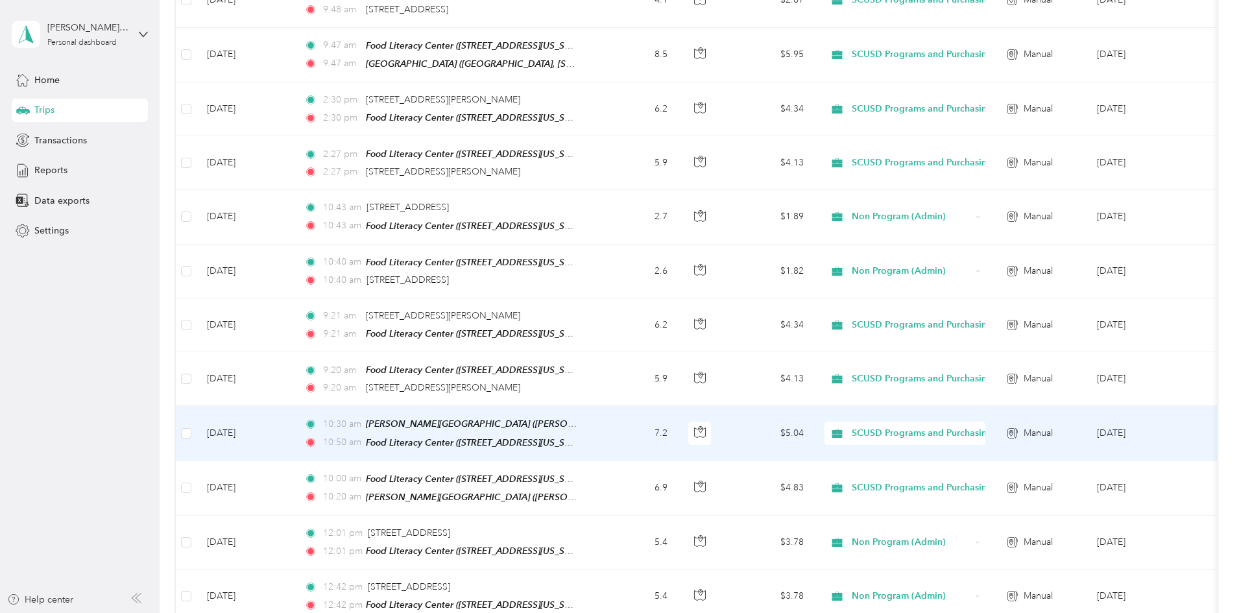
scroll to position [714, 0]
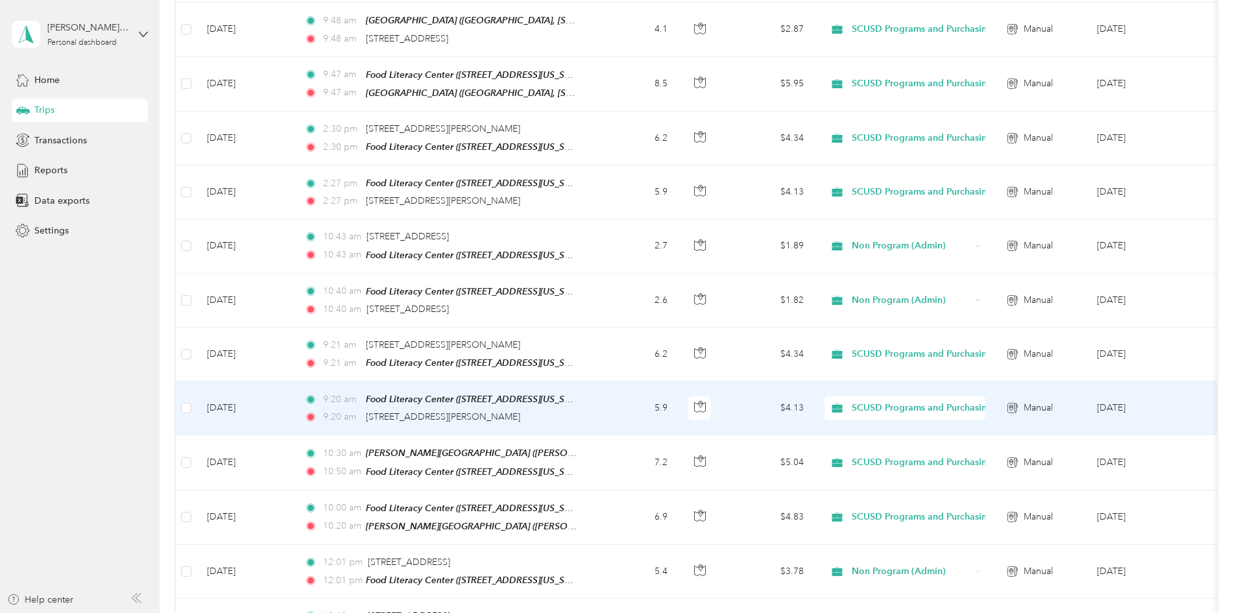
click at [592, 398] on td "9:20 am Food Literacy Center ([STREET_ADDRESS][US_STATE]) 9:20 am [STREET_ADDRE…" at bounding box center [443, 409] width 299 height 54
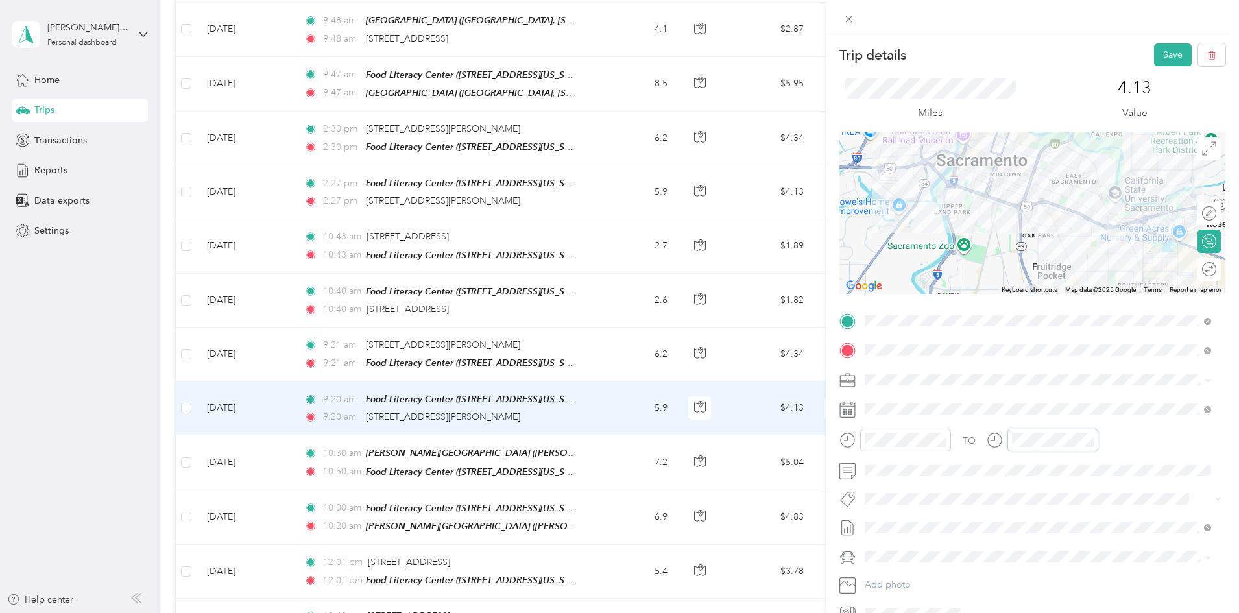
scroll to position [78, 0]
click at [943, 440] on icon "close-circle" at bounding box center [942, 439] width 9 height 9
click at [1091, 440] on icon "close-circle" at bounding box center [1089, 439] width 9 height 9
click at [1088, 438] on icon "close-circle" at bounding box center [1089, 439] width 9 height 9
click at [951, 282] on div "PM" at bounding box center [951, 285] width 31 height 18
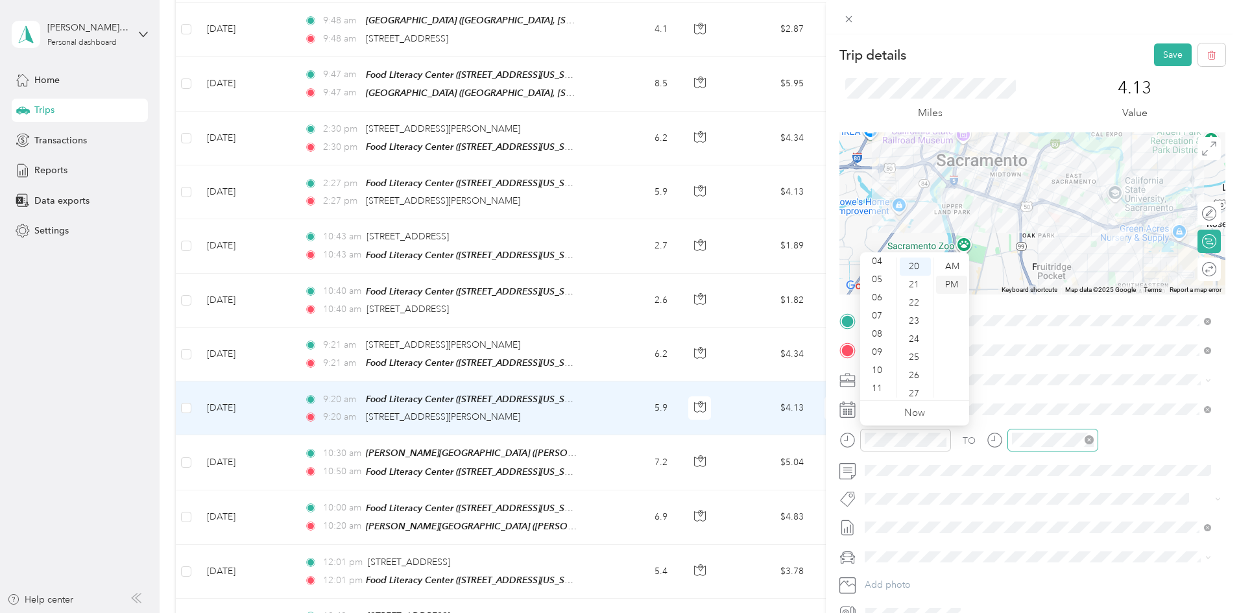
scroll to position [0, 0]
click at [914, 381] on div "30" at bounding box center [915, 383] width 31 height 18
click at [1099, 284] on div "PM" at bounding box center [1099, 285] width 31 height 18
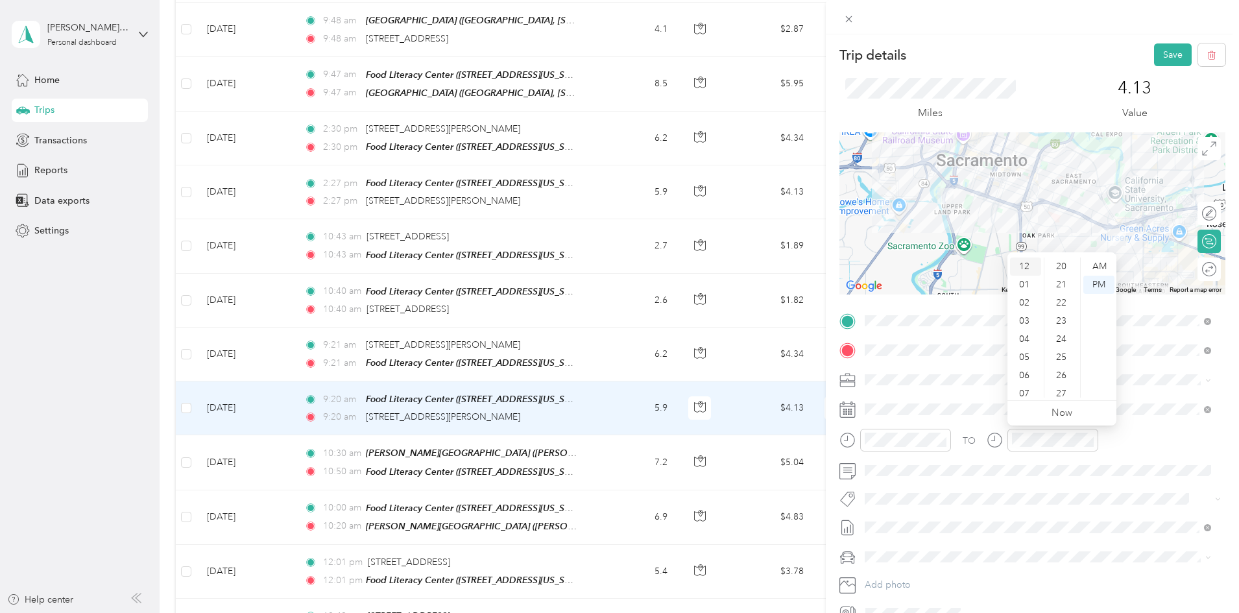
click at [1032, 263] on div "12" at bounding box center [1025, 267] width 31 height 18
click at [1022, 265] on div "12" at bounding box center [1025, 267] width 31 height 18
click at [1026, 263] on div "12" at bounding box center [1025, 267] width 31 height 18
click at [1060, 391] on div "45" at bounding box center [1062, 396] width 31 height 18
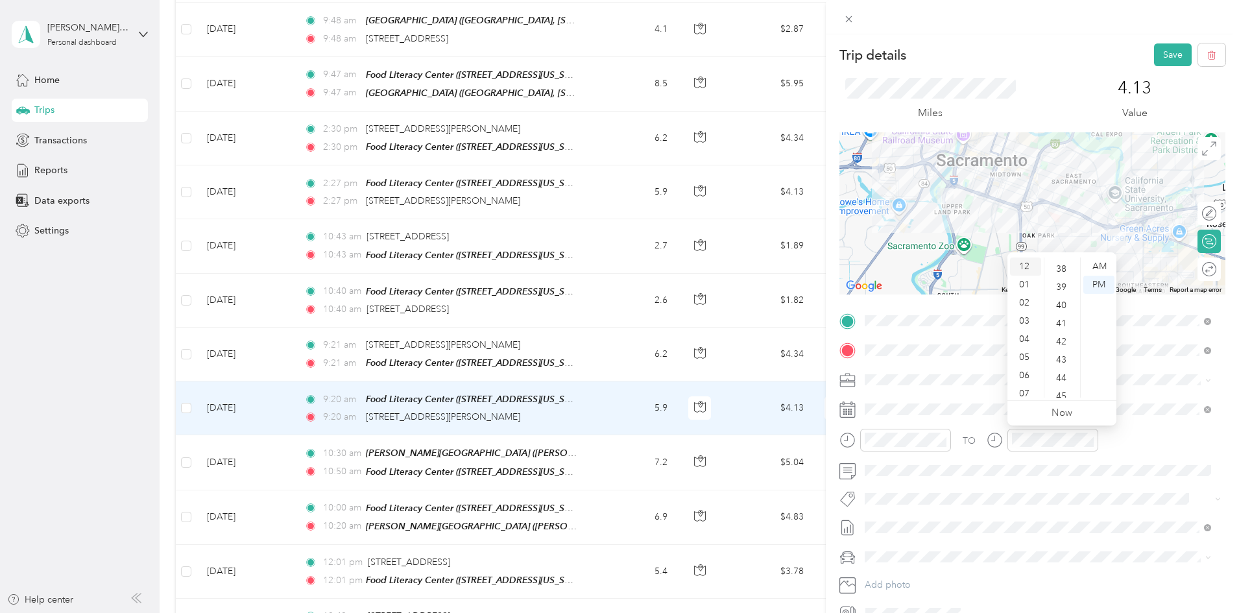
click at [1025, 267] on div "12" at bounding box center [1025, 267] width 31 height 18
click at [1059, 390] on div "45" at bounding box center [1062, 396] width 31 height 18
click at [1109, 286] on div "PM" at bounding box center [1099, 285] width 31 height 18
click at [1090, 437] on icon "close-circle" at bounding box center [1089, 439] width 9 height 9
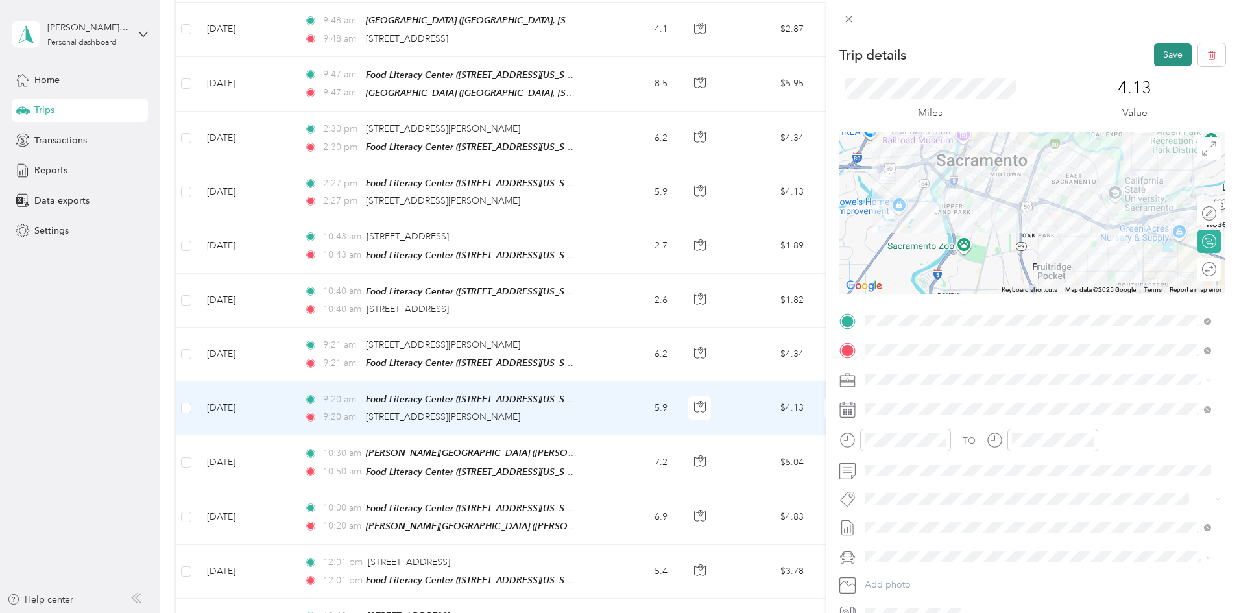
click at [1157, 56] on button "Save" at bounding box center [1173, 54] width 38 height 23
click at [1154, 49] on button "Save" at bounding box center [1173, 54] width 38 height 23
click at [1156, 50] on button "Save" at bounding box center [1173, 54] width 38 height 23
click at [1156, 56] on button "Save" at bounding box center [1173, 54] width 38 height 23
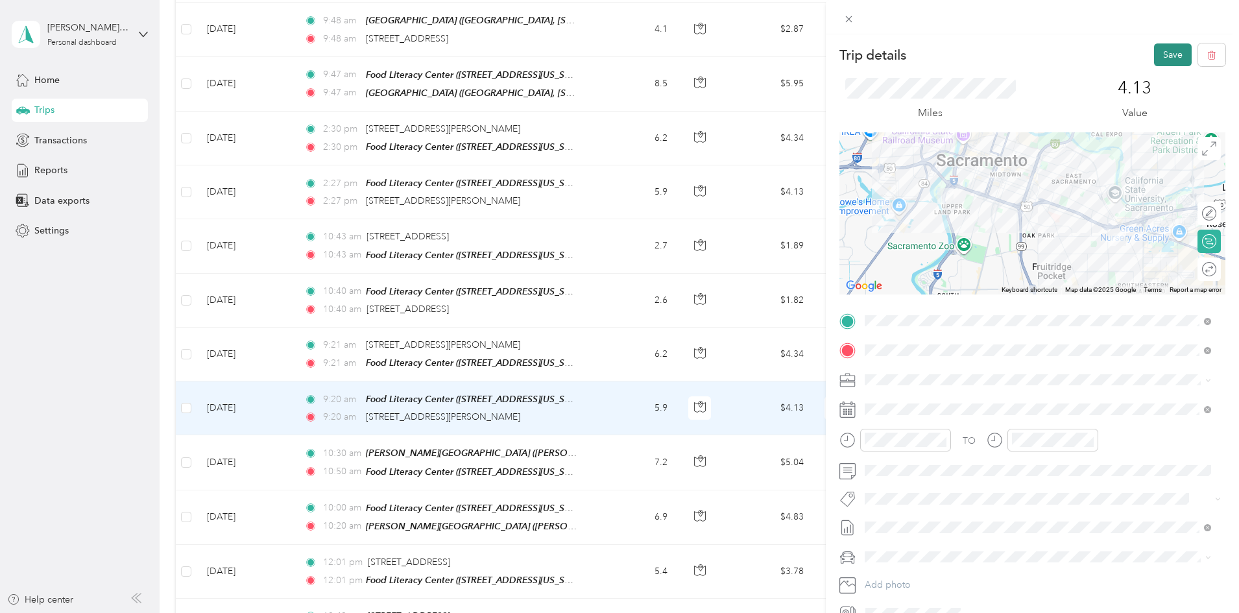
click at [1156, 57] on button "Save" at bounding box center [1173, 54] width 38 height 23
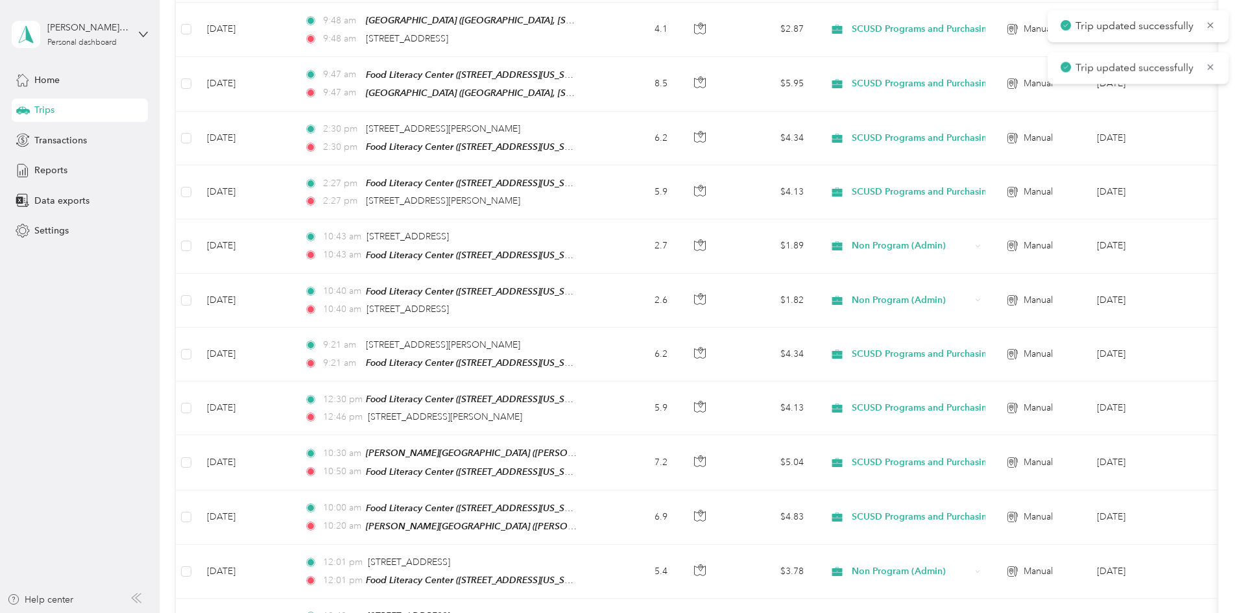
click at [1210, 27] on span "Trip updated successfully" at bounding box center [1138, 26] width 155 height 16
click at [1210, 27] on div "Trip updated successfully" at bounding box center [1138, 26] width 181 height 32
click at [1215, 29] on div "Trips New trip 30 free trips remaining this month. Never miss a mile with unlim…" at bounding box center [696, 104] width 1073 height 1636
click at [1212, 29] on icon at bounding box center [1211, 25] width 10 height 12
click at [1212, 29] on main "Trip updated successfully Trip updated successfully Trip updated successfully T…" at bounding box center [616, 306] width 1233 height 613
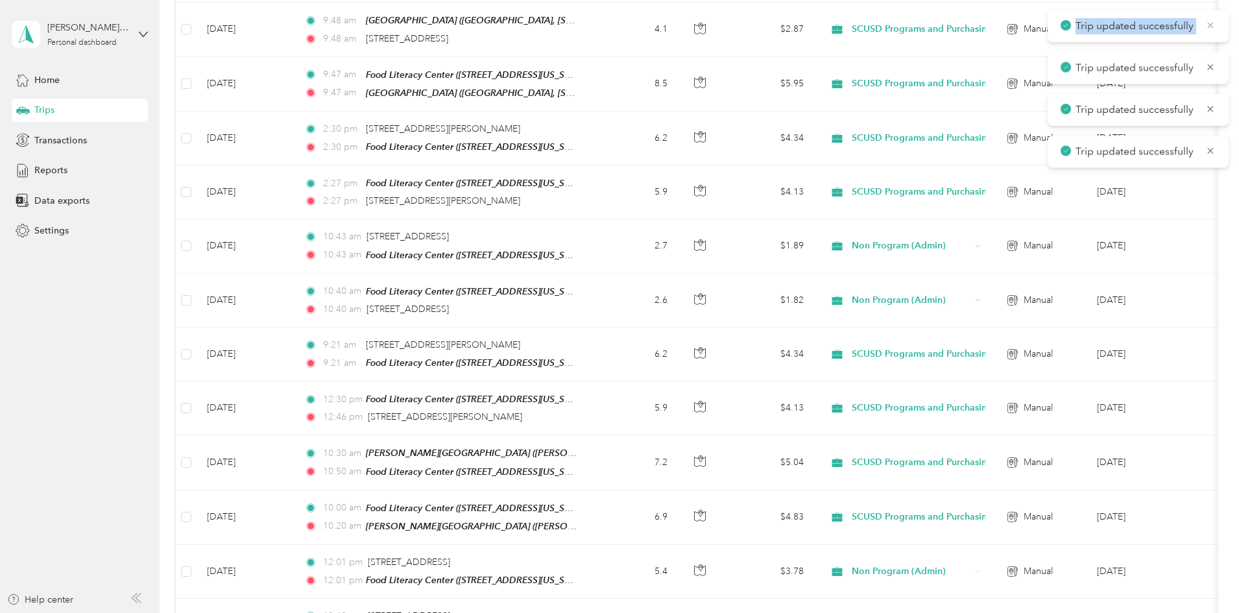
click at [1211, 29] on icon at bounding box center [1211, 25] width 10 height 12
click at [1211, 29] on div "Trip updated successfully" at bounding box center [1138, 26] width 181 height 32
click at [1211, 29] on icon at bounding box center [1211, 25] width 10 height 12
click at [1210, 29] on icon at bounding box center [1211, 25] width 10 height 12
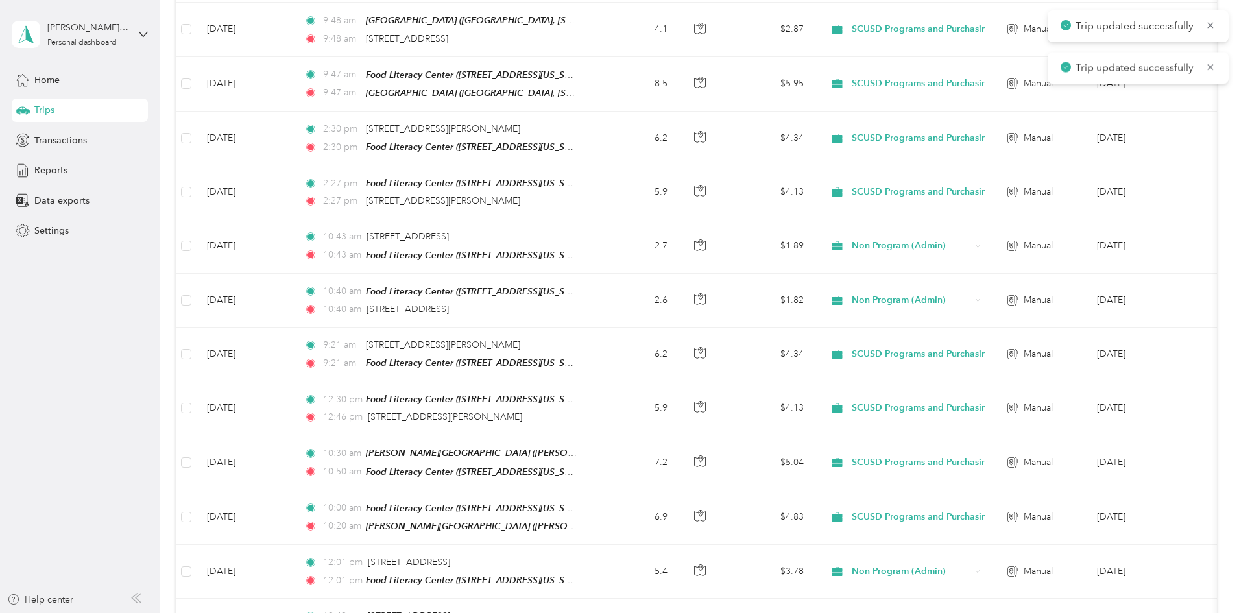
click at [1210, 29] on div "30 free trips remaining this month. Never miss a mile with unlimited automatic …" at bounding box center [697, 97] width 1042 height 1509
click at [1210, 29] on icon at bounding box center [1211, 25] width 10 height 12
click at [1210, 28] on icon at bounding box center [1211, 25] width 10 height 12
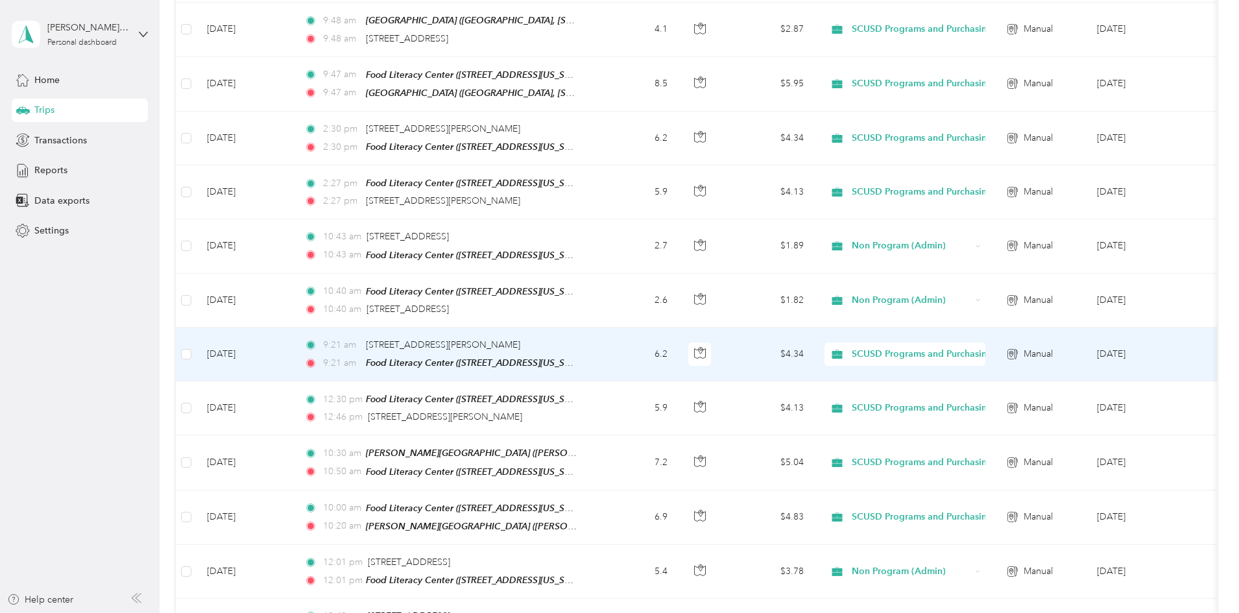
click at [678, 358] on td "6.2" at bounding box center [635, 355] width 86 height 54
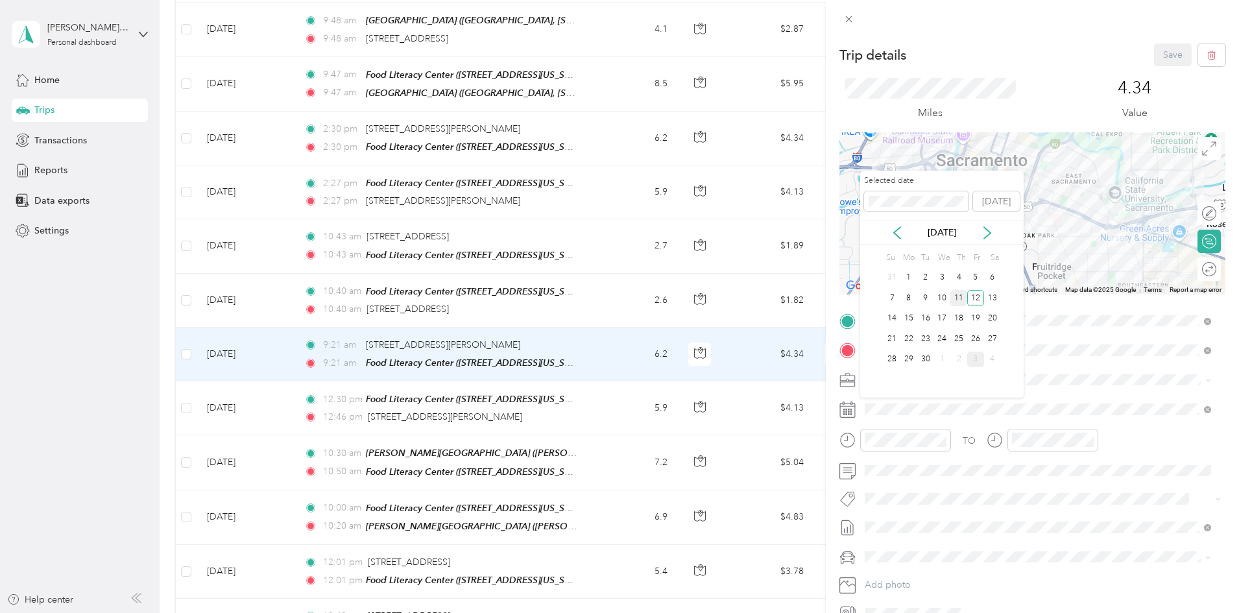
click at [958, 301] on div "11" at bounding box center [959, 298] width 17 height 16
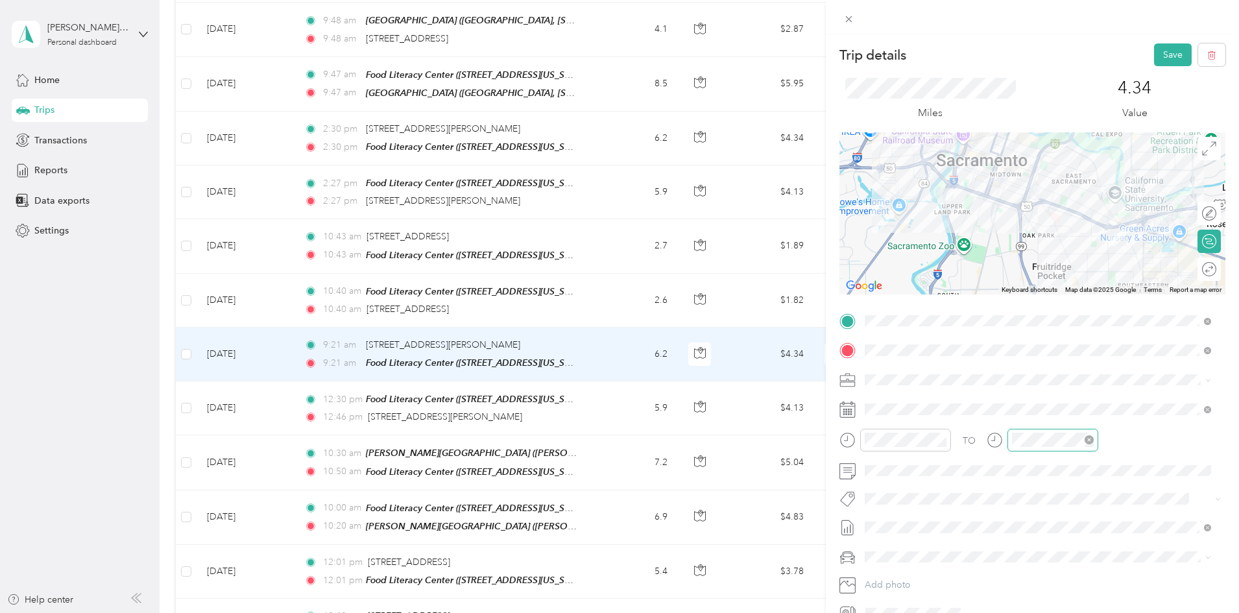
click at [1088, 441] on icon "close-circle" at bounding box center [1089, 439] width 9 height 9
click at [940, 440] on icon "close-circle" at bounding box center [942, 439] width 9 height 9
click at [956, 283] on div "PM" at bounding box center [951, 285] width 31 height 18
click at [877, 321] on div "03" at bounding box center [878, 321] width 31 height 18
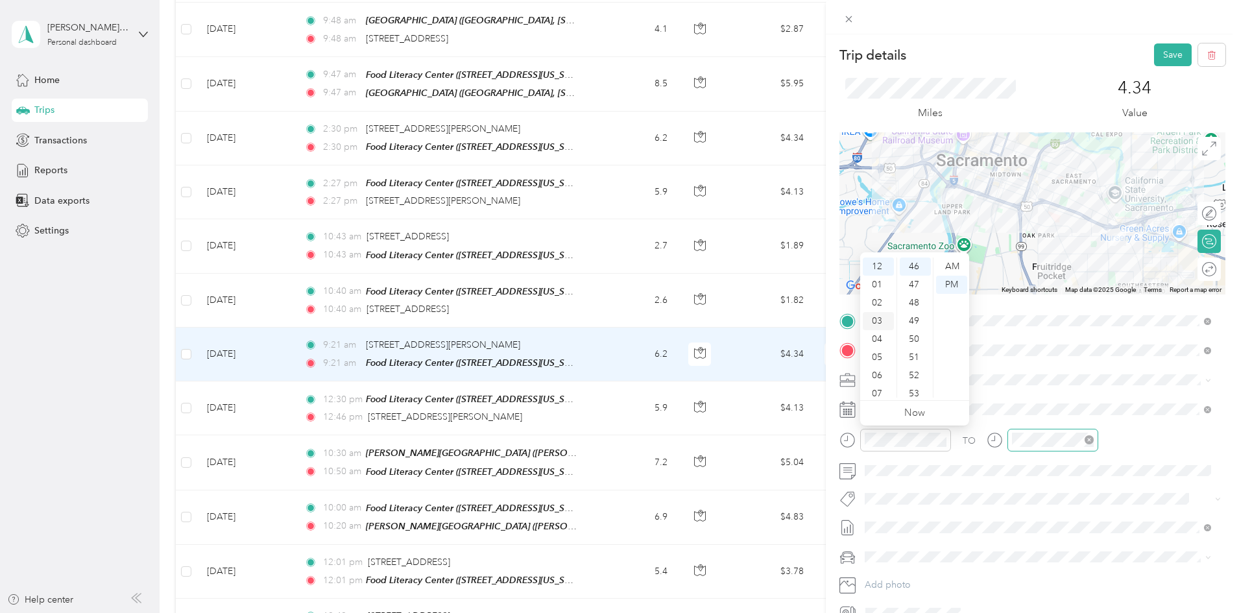
scroll to position [55, 0]
click at [914, 315] on div "30" at bounding box center [915, 316] width 31 height 18
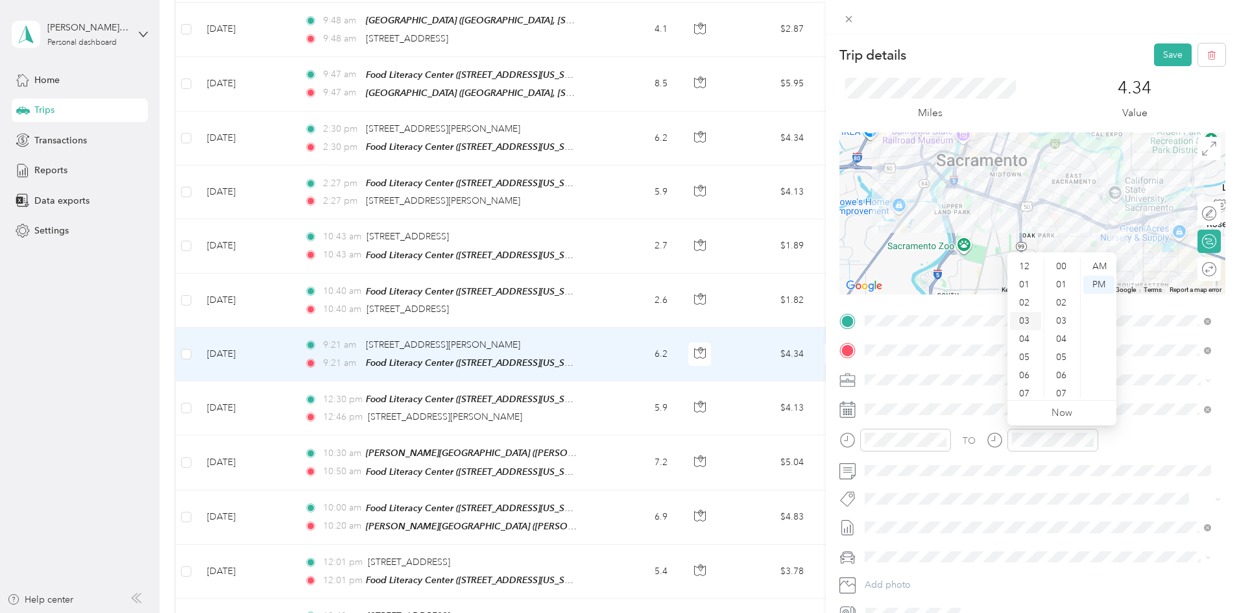
click at [1021, 323] on div "03" at bounding box center [1025, 321] width 31 height 18
click at [1023, 317] on div "03" at bounding box center [1025, 321] width 31 height 18
click at [1064, 343] on div "47" at bounding box center [1062, 342] width 31 height 18
click at [1067, 319] on div "46" at bounding box center [1062, 324] width 31 height 18
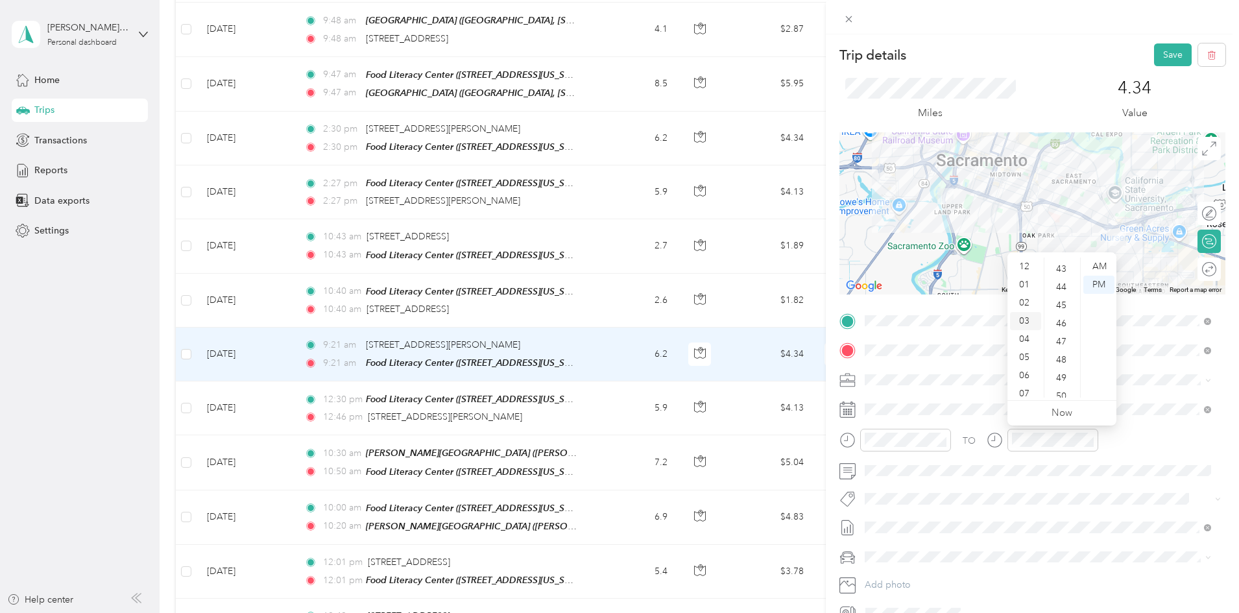
click at [1024, 321] on div "03" at bounding box center [1025, 321] width 31 height 18
click at [1100, 286] on div "PM" at bounding box center [1099, 285] width 31 height 18
click at [1063, 337] on div "47" at bounding box center [1062, 342] width 31 height 18
click at [1033, 317] on div "03" at bounding box center [1025, 321] width 31 height 18
click at [1149, 444] on div "TO" at bounding box center [1033, 445] width 386 height 32
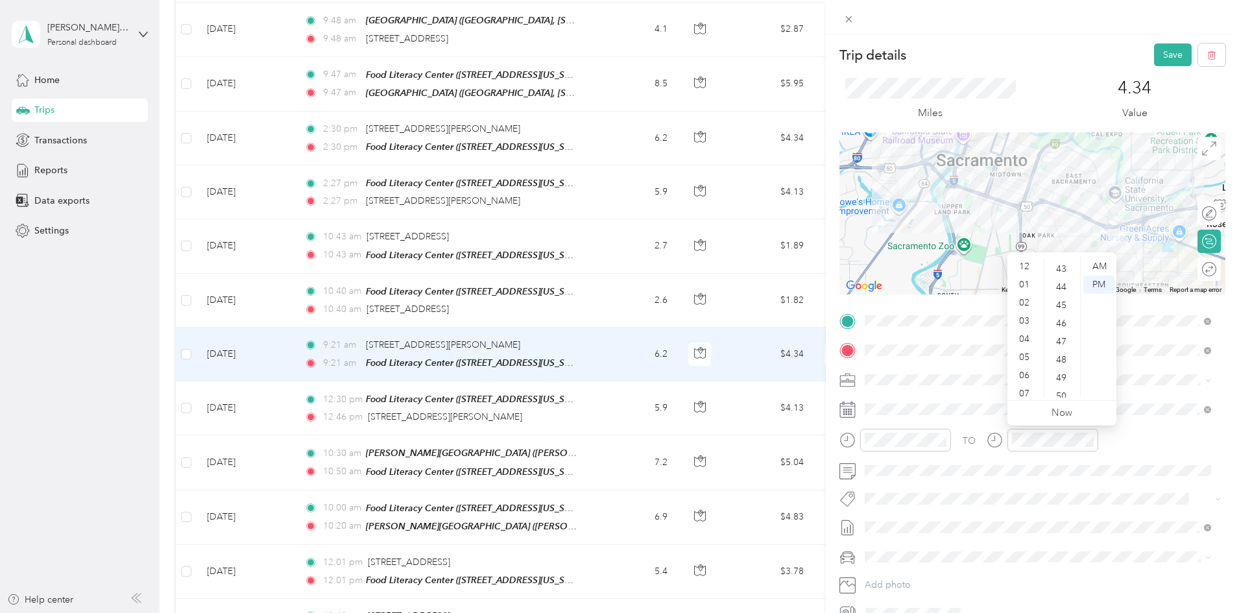
click at [1114, 431] on div "TO" at bounding box center [1033, 445] width 386 height 32
click at [1021, 315] on div "03" at bounding box center [1025, 321] width 31 height 18
click at [1021, 317] on div "03" at bounding box center [1025, 321] width 31 height 18
click at [1055, 341] on div "47" at bounding box center [1062, 342] width 31 height 18
click at [1018, 319] on div "03" at bounding box center [1025, 321] width 31 height 18
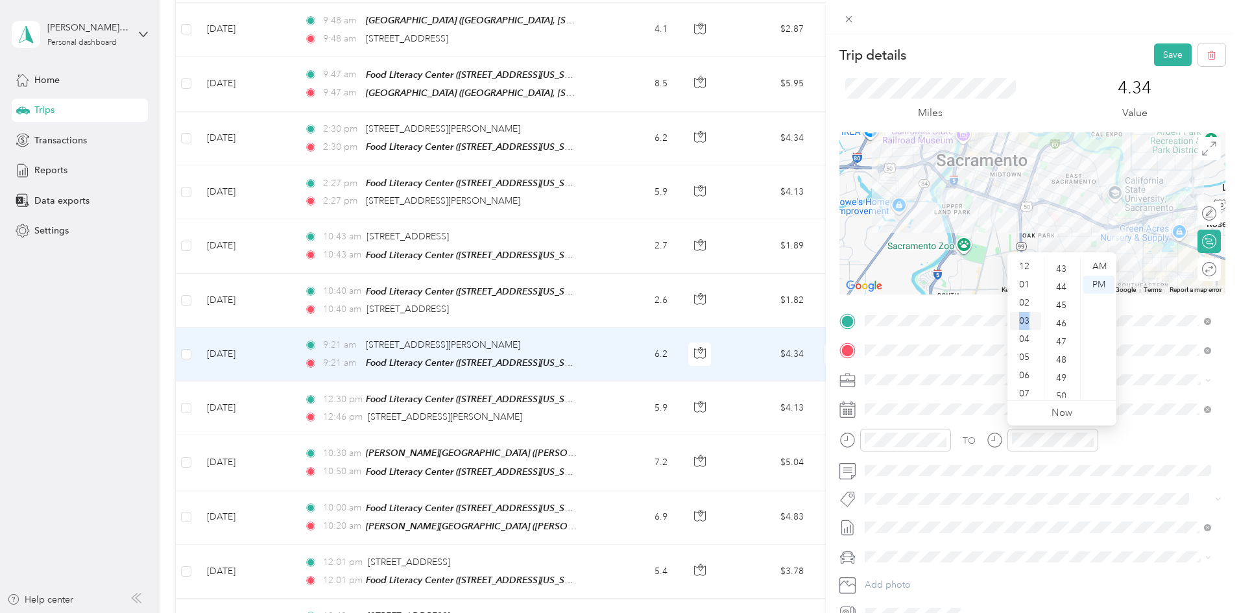
click at [1018, 319] on div "03" at bounding box center [1025, 321] width 31 height 18
click at [1067, 336] on div "47" at bounding box center [1062, 342] width 31 height 18
click at [1061, 342] on div "47" at bounding box center [1062, 342] width 31 height 18
click at [1027, 320] on div "03" at bounding box center [1025, 321] width 31 height 18
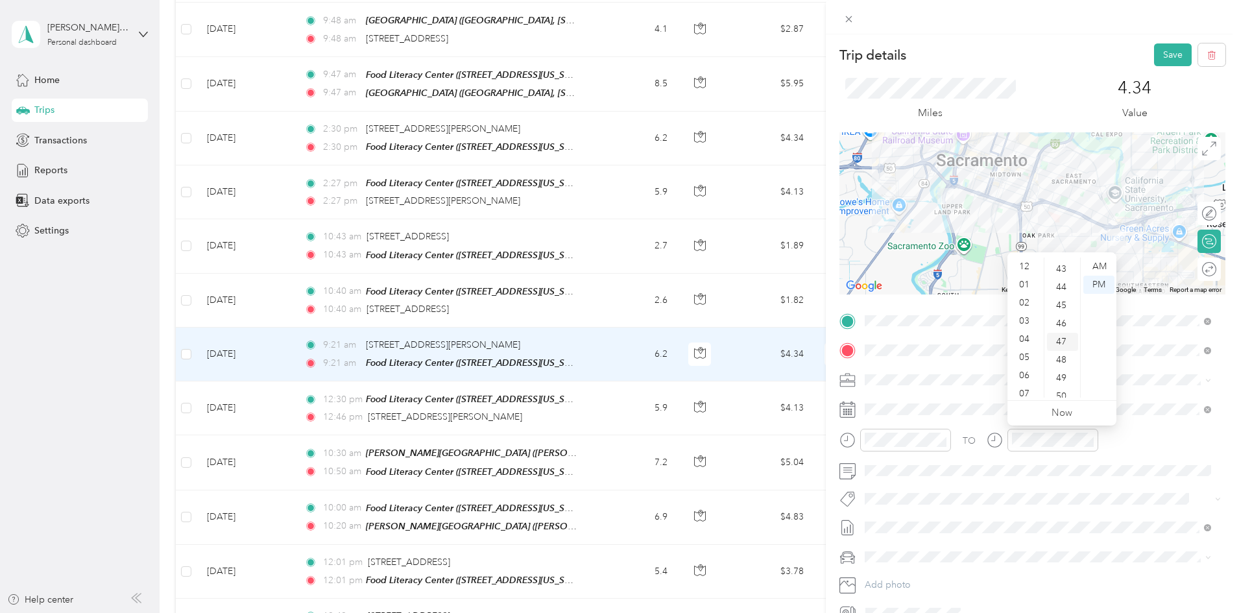
click at [1059, 344] on div "47" at bounding box center [1062, 342] width 31 height 18
click at [1023, 311] on ul "12 01 02 03 04 05 06 07 08 09 10 11" at bounding box center [1026, 328] width 36 height 140
click at [1052, 336] on div "47" at bounding box center [1062, 342] width 31 height 18
click at [1024, 318] on div "03" at bounding box center [1025, 321] width 31 height 18
click at [1022, 317] on div "03" at bounding box center [1025, 321] width 31 height 18
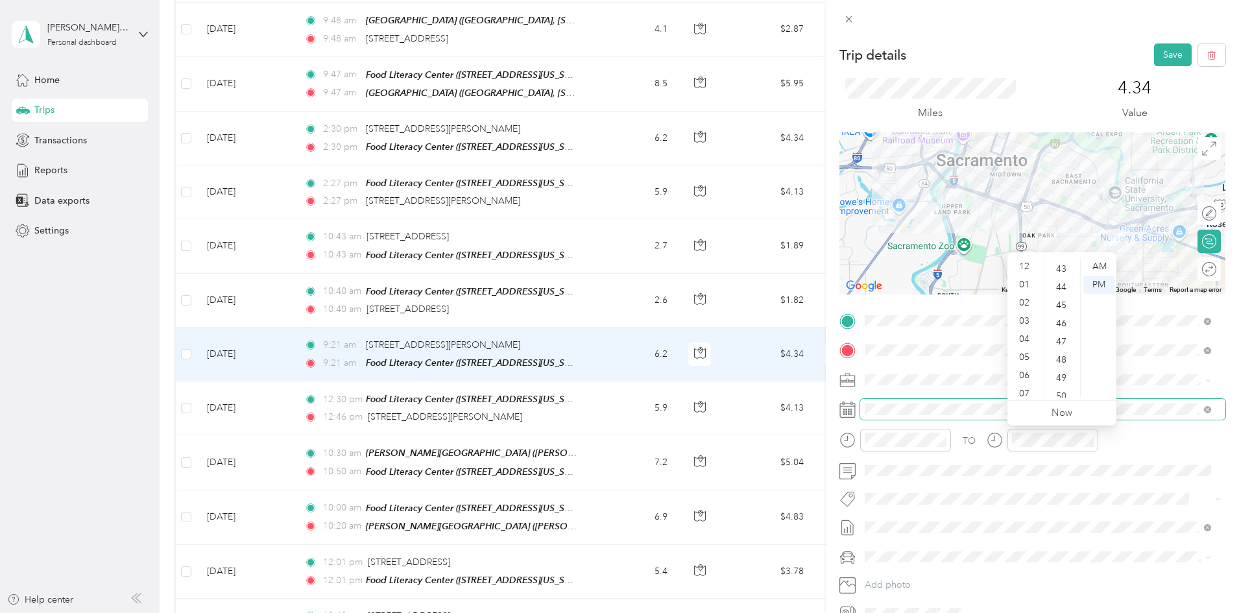
click at [1139, 418] on span at bounding box center [1042, 409] width 365 height 21
